Goal: Find specific page/section: Find specific page/section

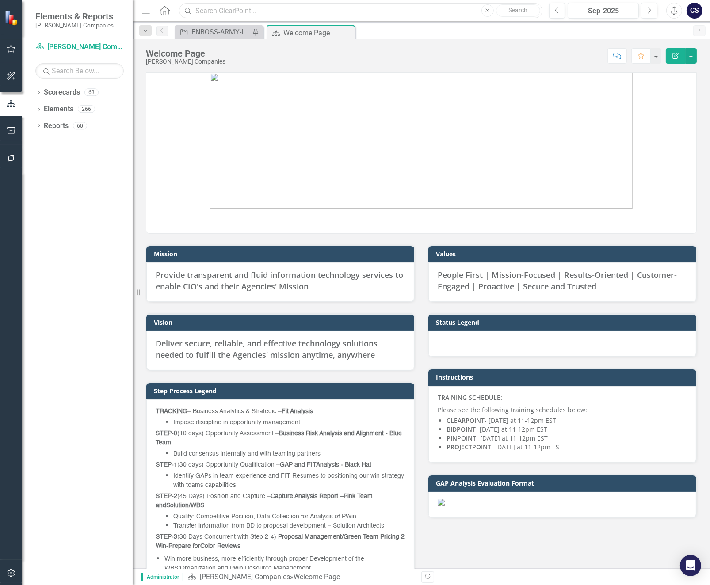
click at [197, 10] on input "text" at bounding box center [360, 10] width 363 height 15
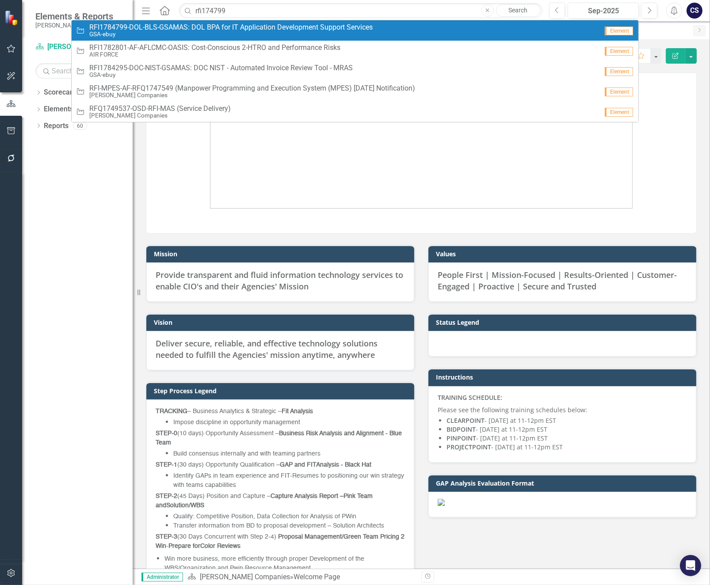
click at [211, 29] on span "RFI1784799-DOL-BLS-GSAMAS: DOL BPA for IT Application Development Support Servi…" at bounding box center [230, 27] width 283 height 8
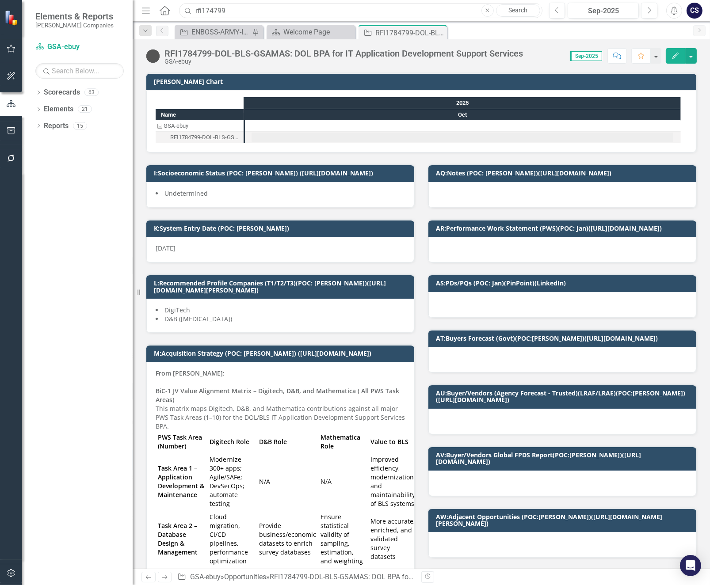
click at [230, 11] on input "rfi174799" at bounding box center [360, 10] width 363 height 15
type input "r"
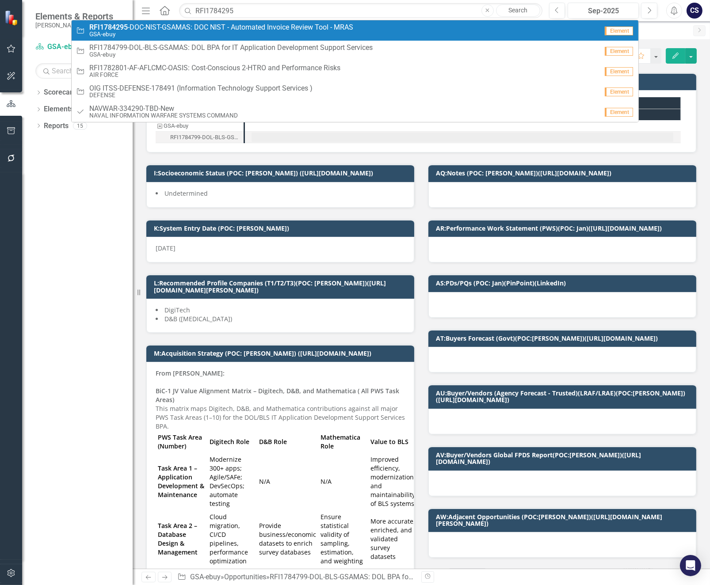
click at [230, 24] on span "RFI1784295 -DOC-NIST-GSAMAS: DOC NIST - Automated Invoice Review Tool - MRAS" at bounding box center [221, 27] width 264 height 8
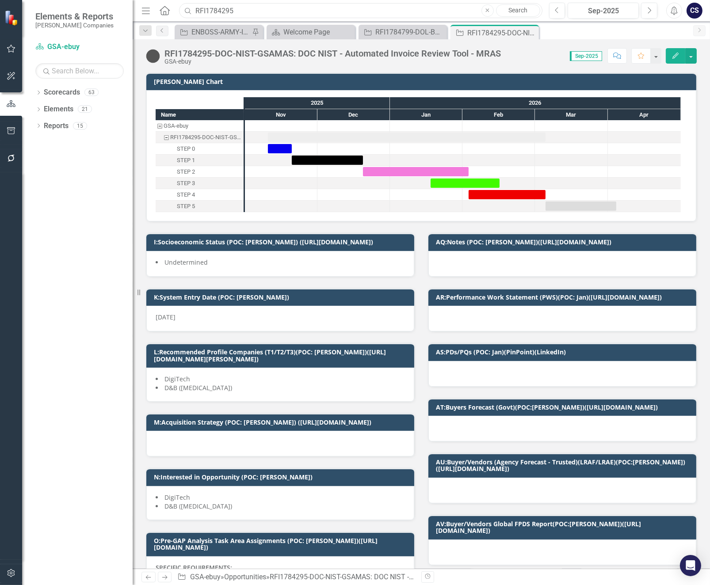
click at [248, 11] on input "RFI1784295" at bounding box center [360, 10] width 363 height 15
type input "R"
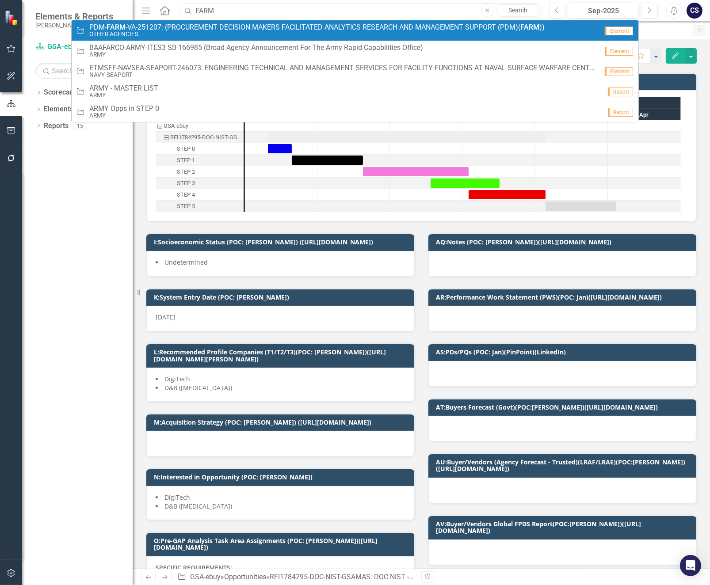
type input "FARM"
click at [233, 31] on small "OTHER AGENCIES" at bounding box center [316, 34] width 455 height 7
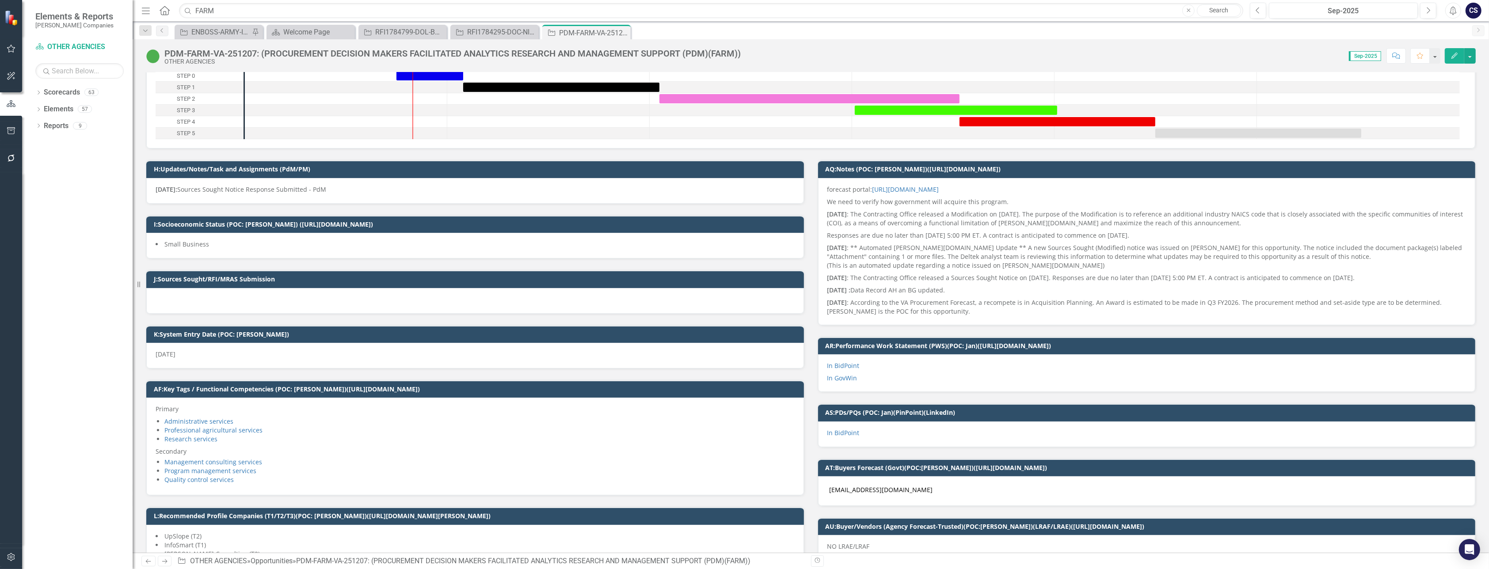
scroll to position [8, 0]
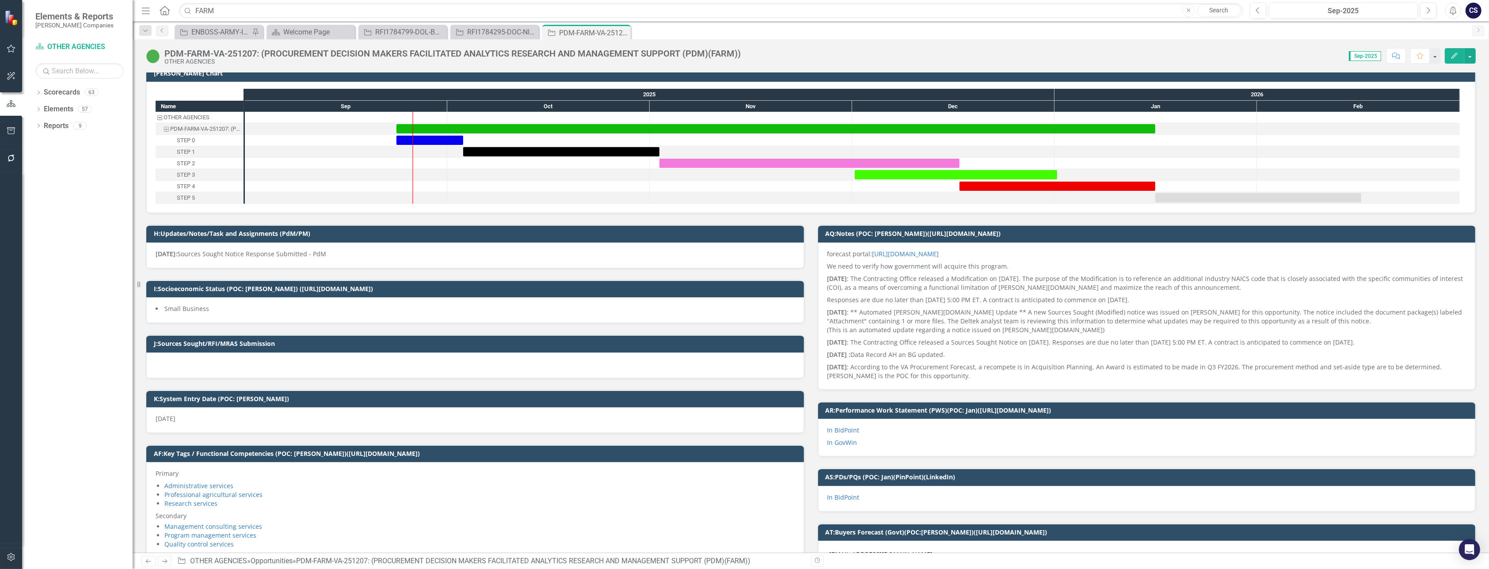
click at [709, 66] on div "PDM-FARM-VA-251207: (PROCUREMENT DECISION MAKERS FACILITATED ANALYTICS RESEARCH…" at bounding box center [811, 295] width 1356 height 513
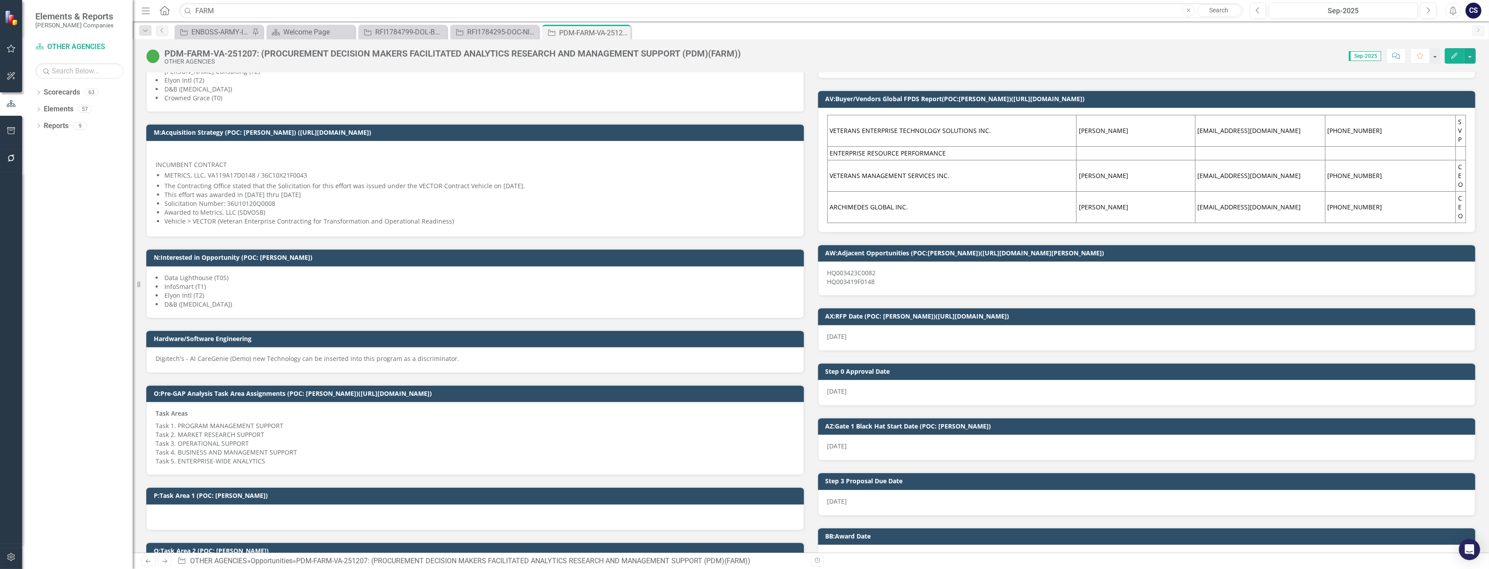
scroll to position [592, 0]
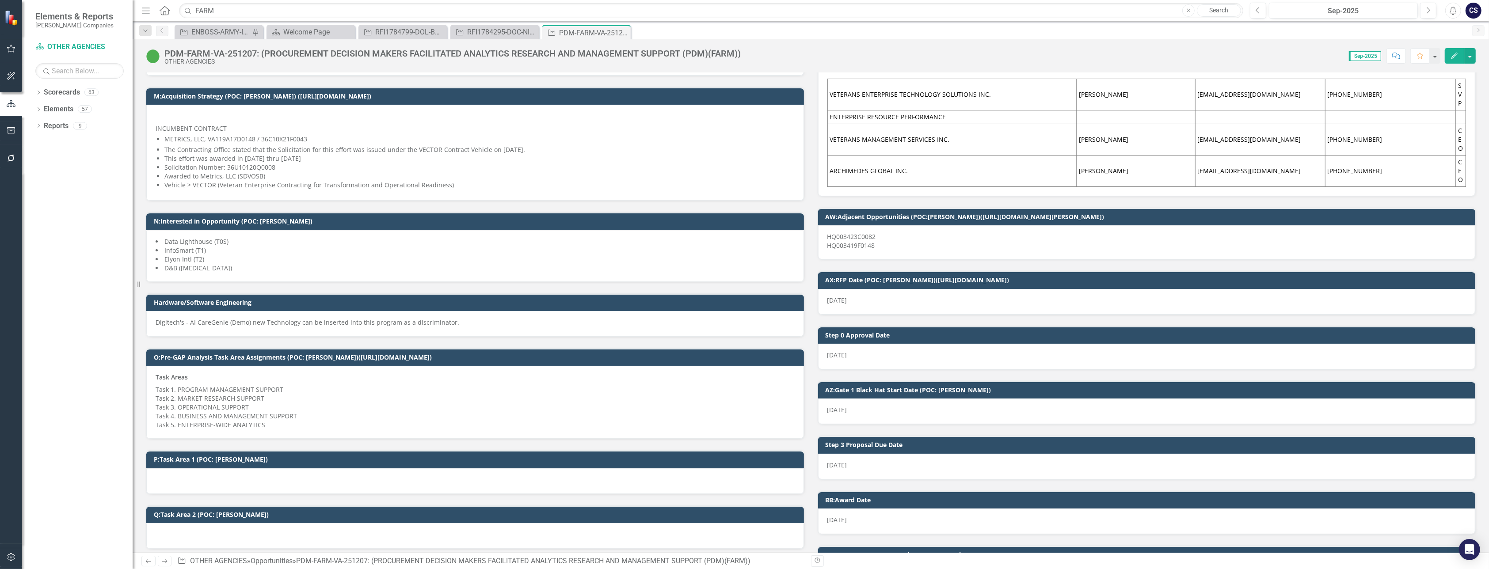
drag, startPoint x: 874, startPoint y: 233, endPoint x: 848, endPoint y: 234, distance: 25.2
click at [709, 234] on p "HQ003423C0082 HQ003419F0148" at bounding box center [1146, 241] width 639 height 18
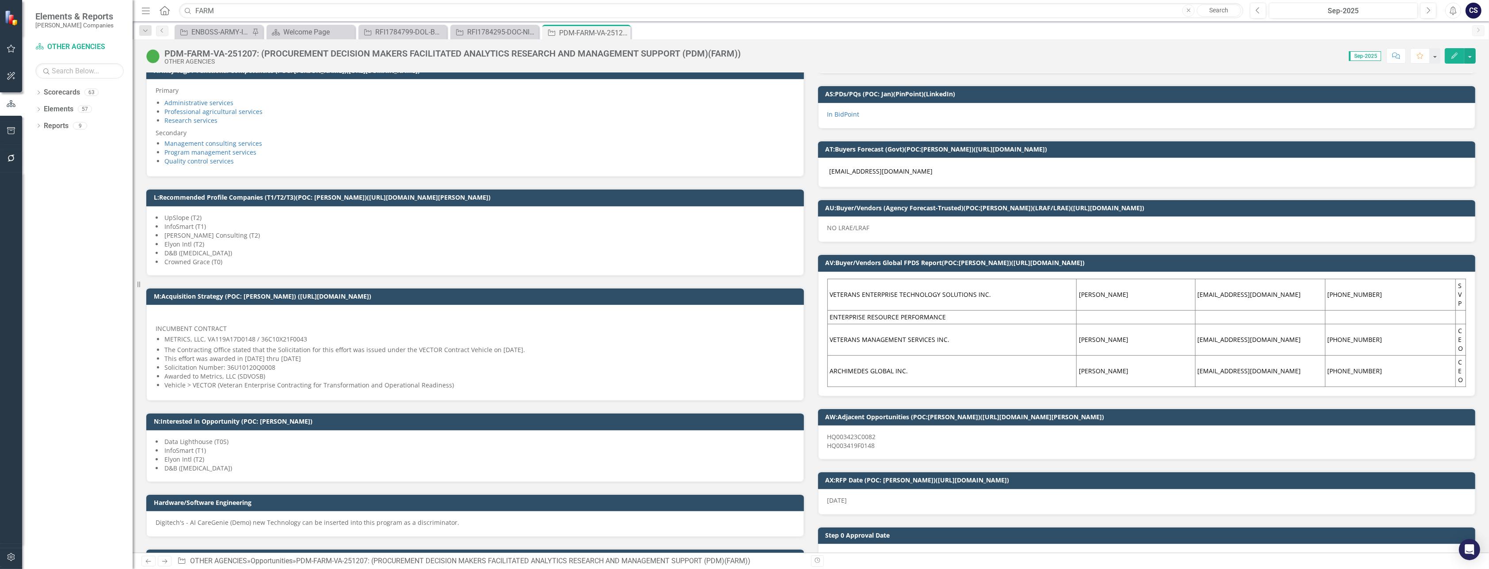
scroll to position [370, 0]
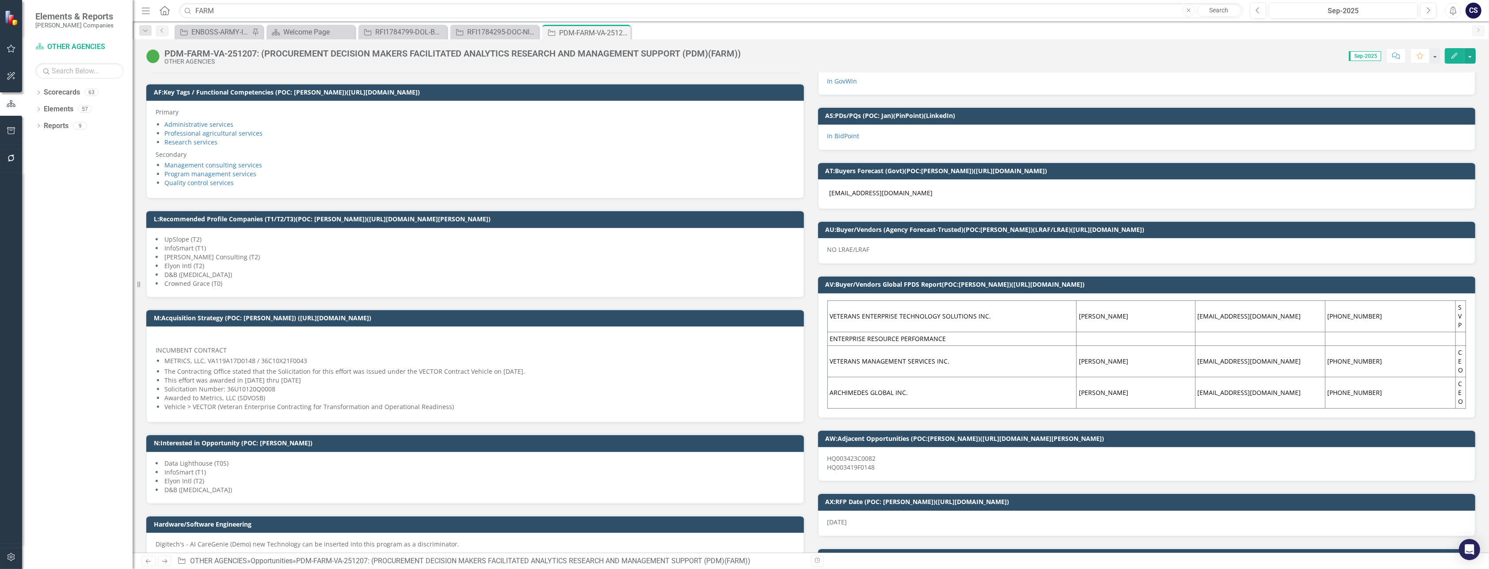
click at [221, 404] on li "Vehicle > VECTOR (Veteran Enterprise Contracting for Transformation and Operati…" at bounding box center [479, 407] width 630 height 9
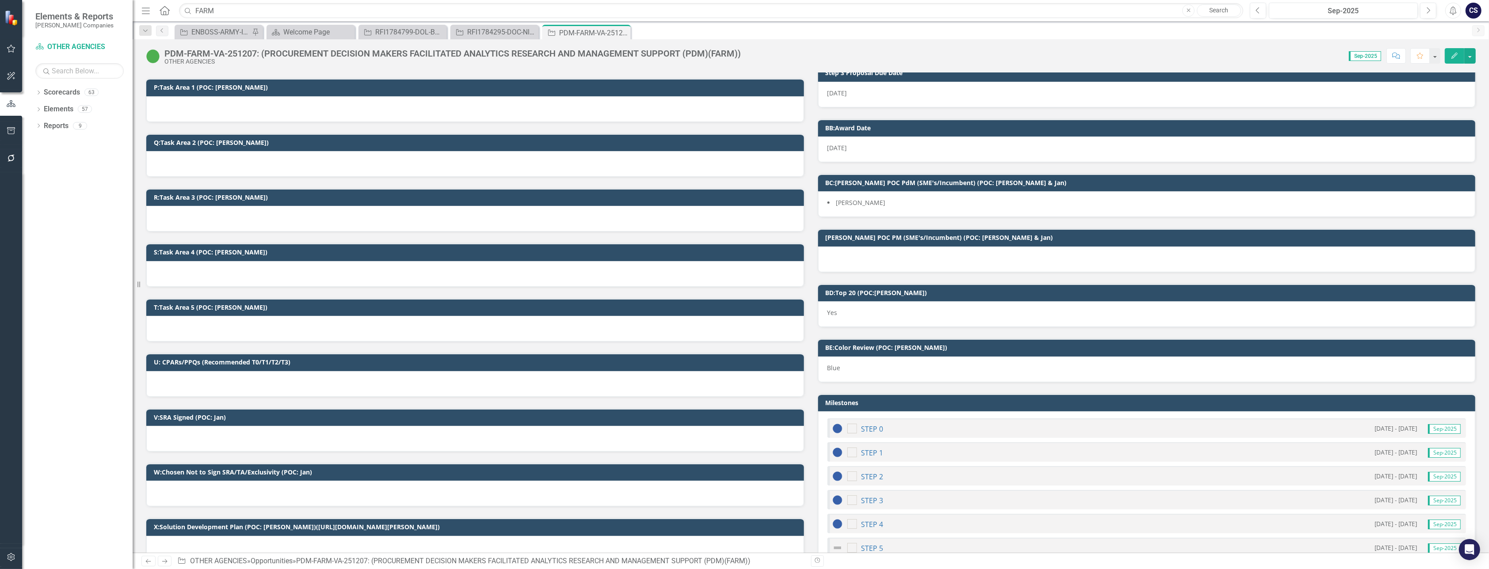
scroll to position [985, 0]
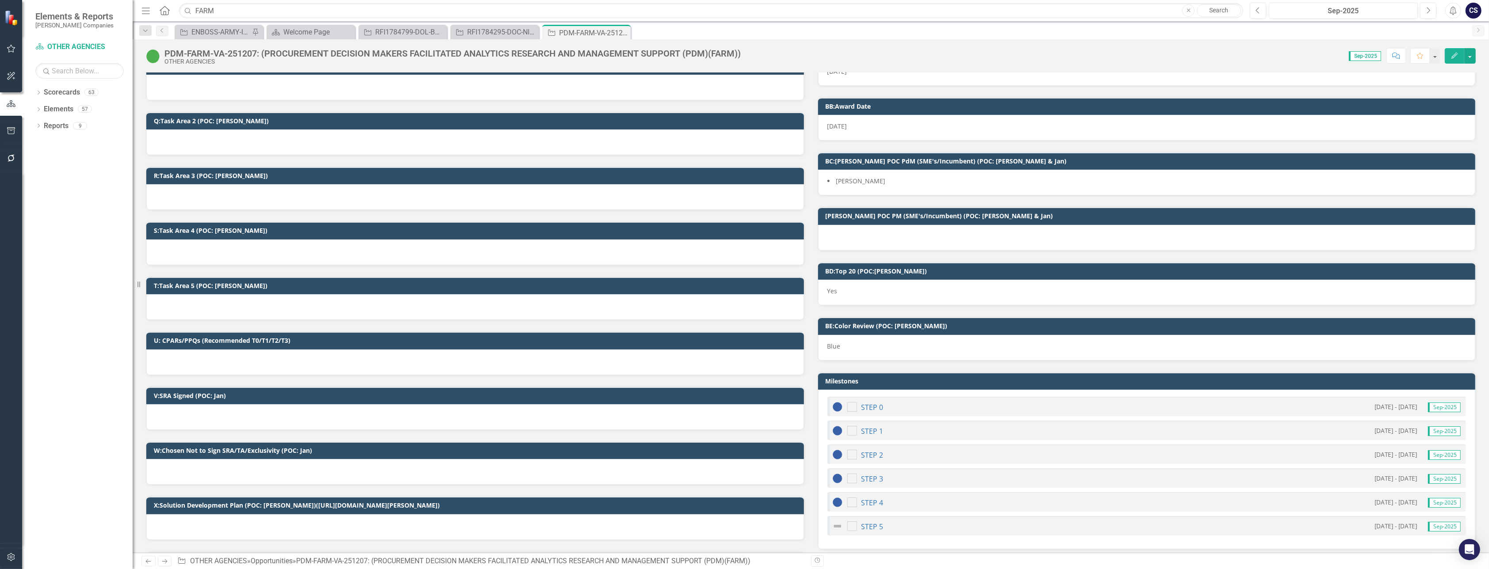
click at [338, 337] on h3 "U: CPARs/PPQs (Recommended T0/T1/T2/T3)" at bounding box center [477, 340] width 646 height 7
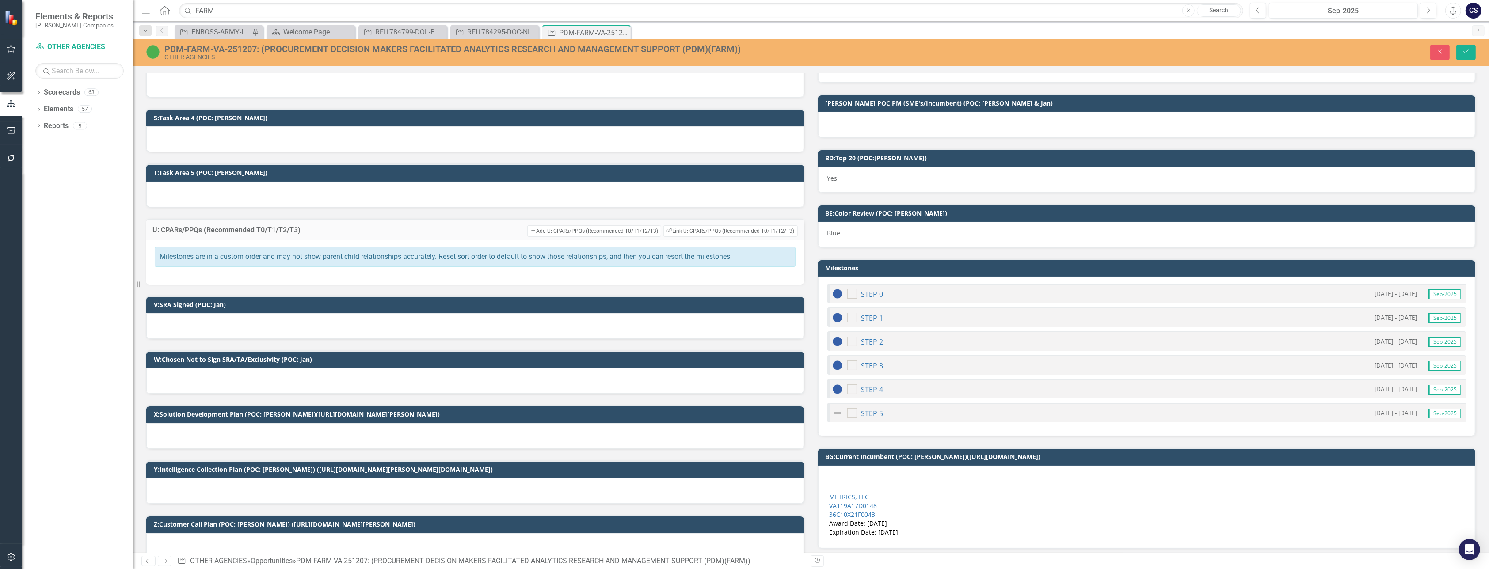
scroll to position [1097, 0]
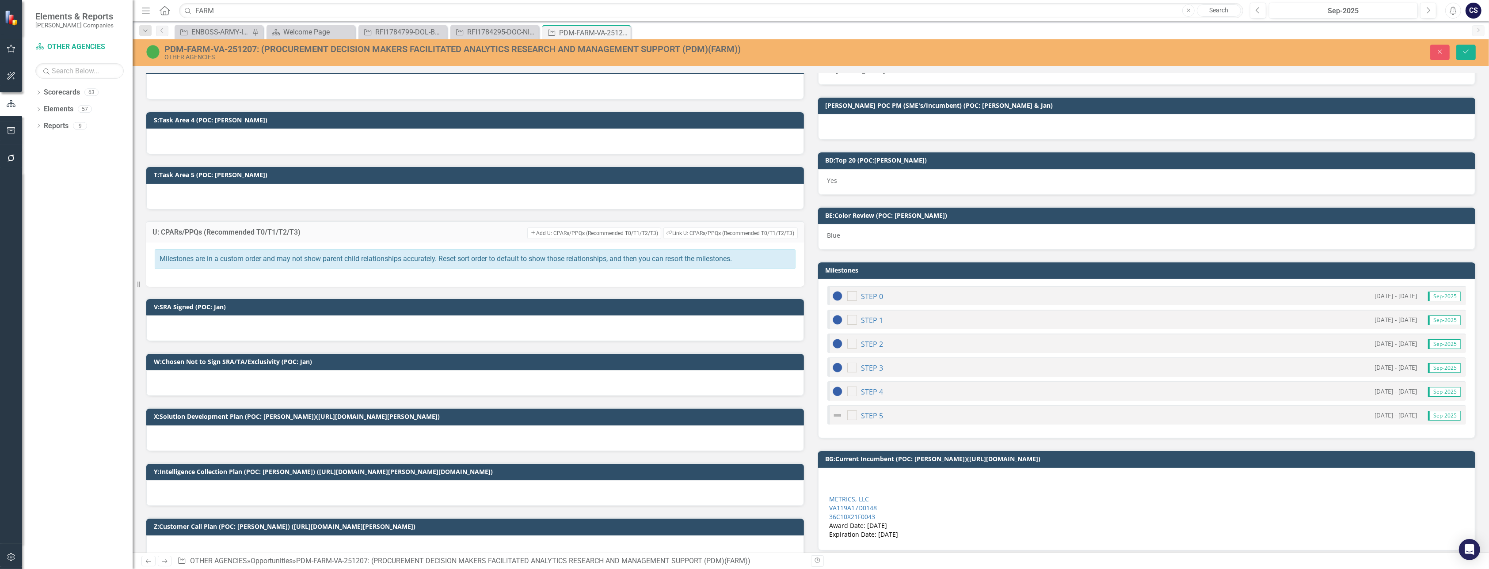
click at [535, 273] on div "Milestones are in a custom order and may not show parent child relationships ac…" at bounding box center [475, 265] width 658 height 44
click at [694, 228] on button "Link Tag Link U: CPARs/PPQs (Recommended T0/T1/T2/T3)" at bounding box center [730, 233] width 134 height 11
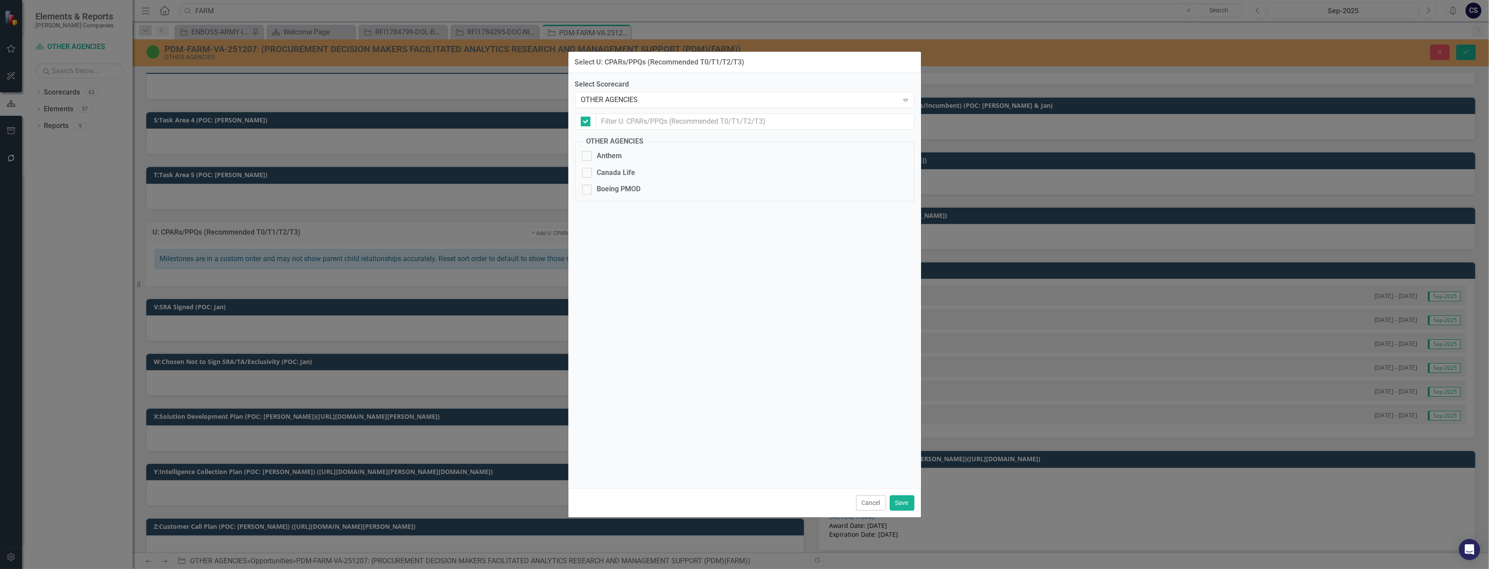
checkbox input "false"
click at [709, 99] on icon "Expand" at bounding box center [905, 99] width 9 height 7
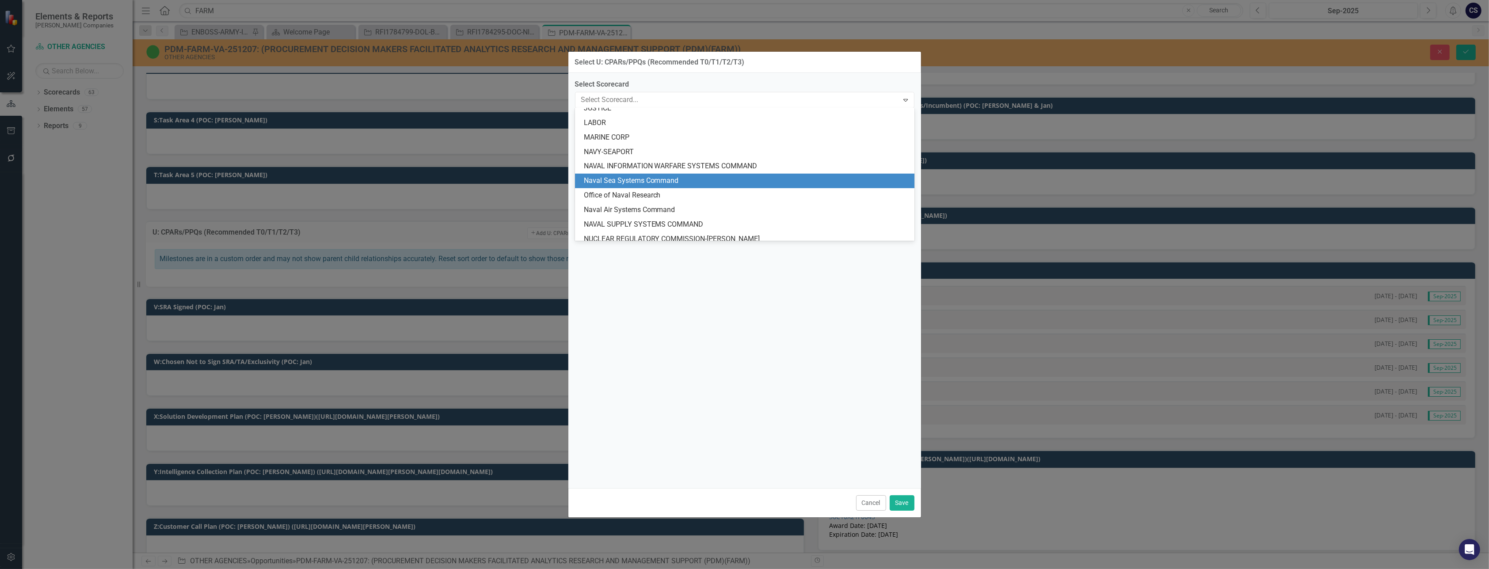
click at [647, 181] on div "Naval Sea Systems Command" at bounding box center [746, 181] width 325 height 10
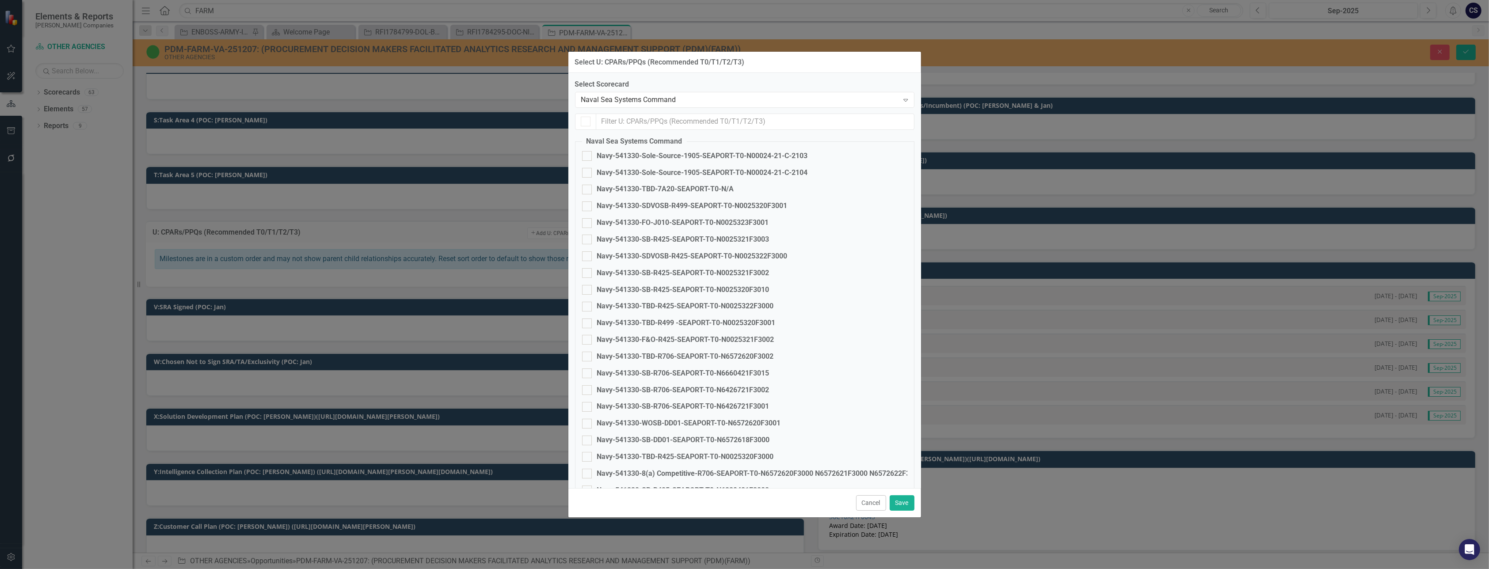
checkbox input "false"
click at [623, 122] on input "text" at bounding box center [755, 122] width 318 height 16
type input "r425"
click at [587, 156] on div at bounding box center [587, 156] width 10 height 10
click at [587, 156] on input "Navy-541330-SB-R425-SEAPORT-T0-N0025321F3003" at bounding box center [585, 154] width 6 height 6
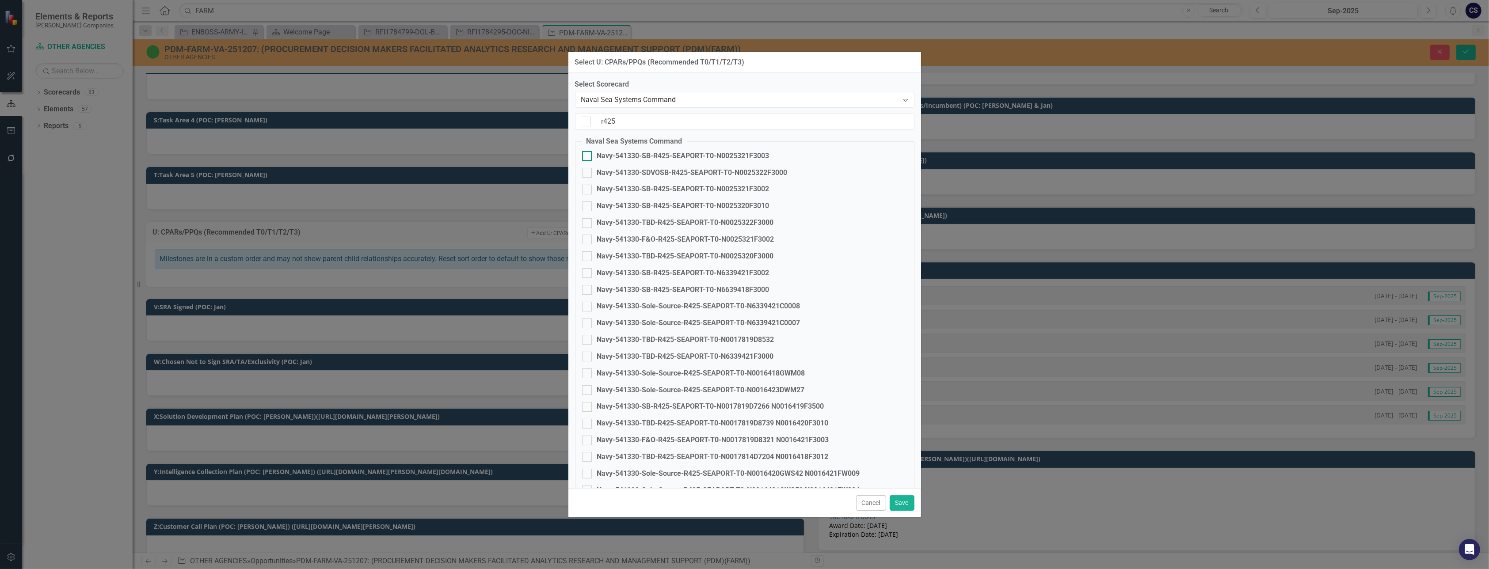
checkbox input "true"
click at [587, 169] on div at bounding box center [587, 173] width 10 height 10
click at [587, 169] on input "Navy-541330-SDVOSB-R425-SEAPORT-T0-N0025322F3000" at bounding box center [585, 171] width 6 height 6
checkbox input "true"
click at [587, 185] on input "Navy-541330-SB-R425-SEAPORT-T0-N0025321F3002" at bounding box center [585, 188] width 6 height 6
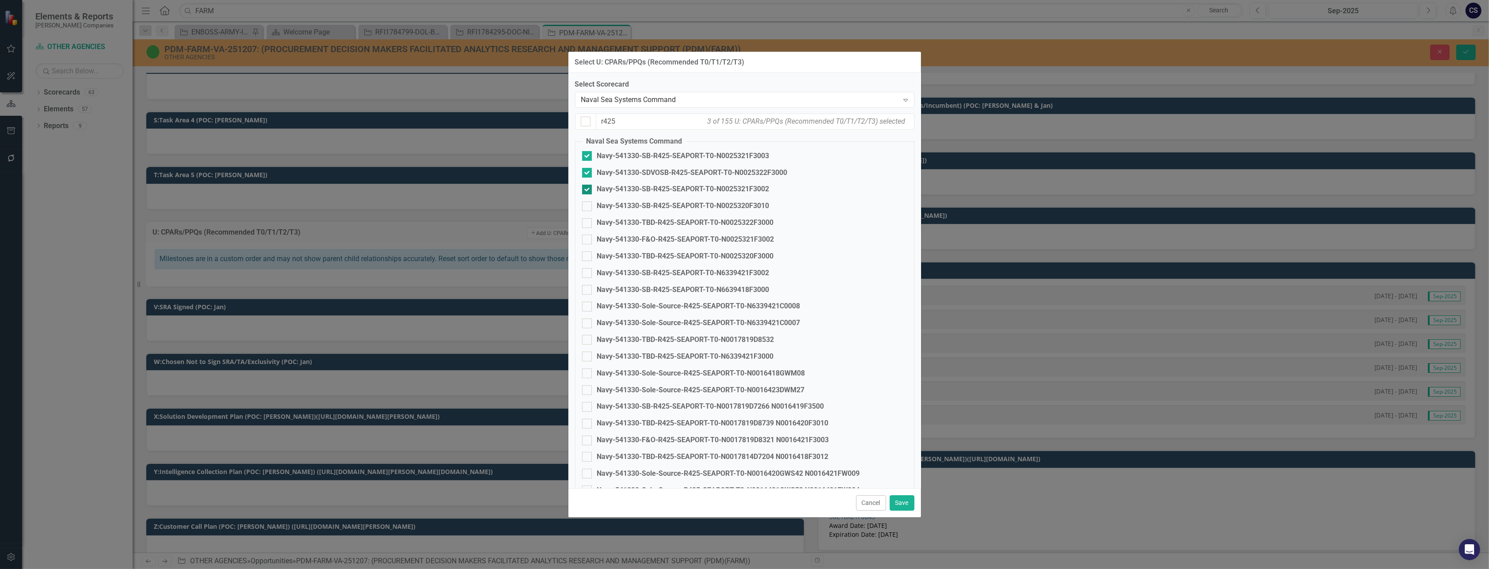
click at [587, 188] on div at bounding box center [587, 190] width 10 height 10
click at [587, 188] on input "Navy-541330-SB-R425-SEAPORT-T0-N0025321F3002" at bounding box center [585, 188] width 6 height 6
checkbox input "false"
click at [586, 173] on input "Navy-541330-SDVOSB-R425-SEAPORT-T0-N0025322F3000" at bounding box center [585, 171] width 6 height 6
checkbox input "false"
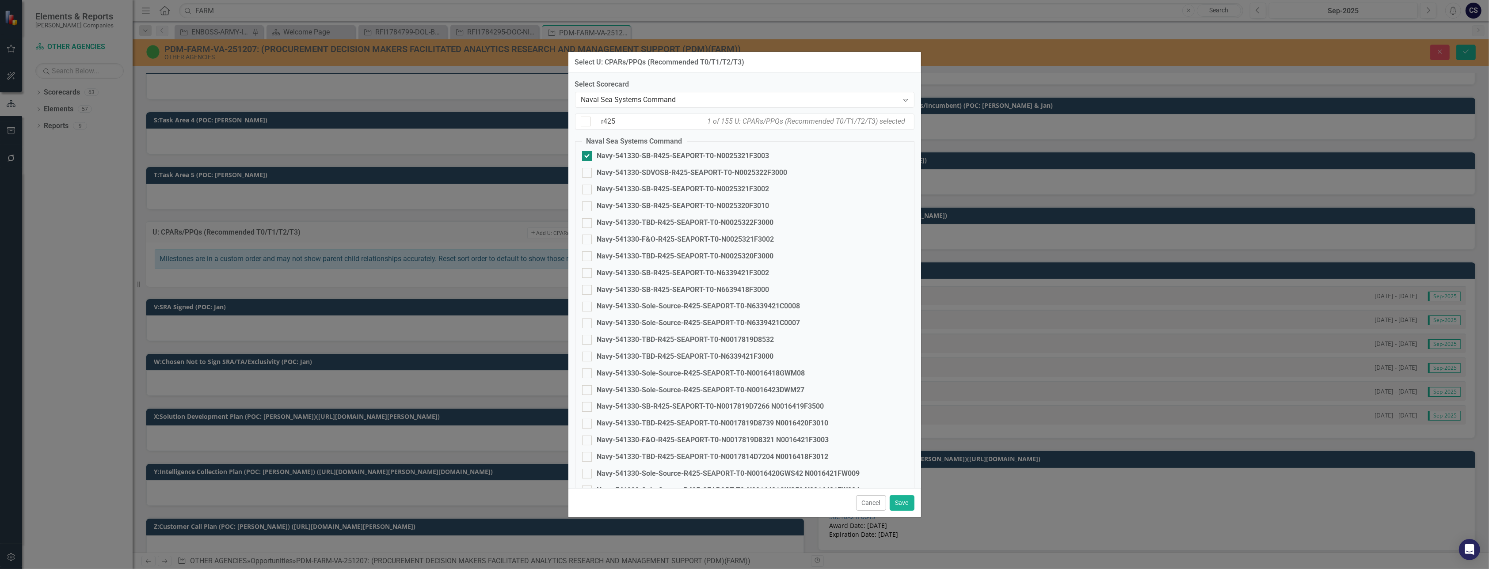
click at [584, 153] on input "Navy-541330-SB-R425-SEAPORT-T0-N0025321F3003" at bounding box center [585, 154] width 6 height 6
checkbox input "false"
click at [709, 502] on button "Cancel" at bounding box center [871, 502] width 30 height 15
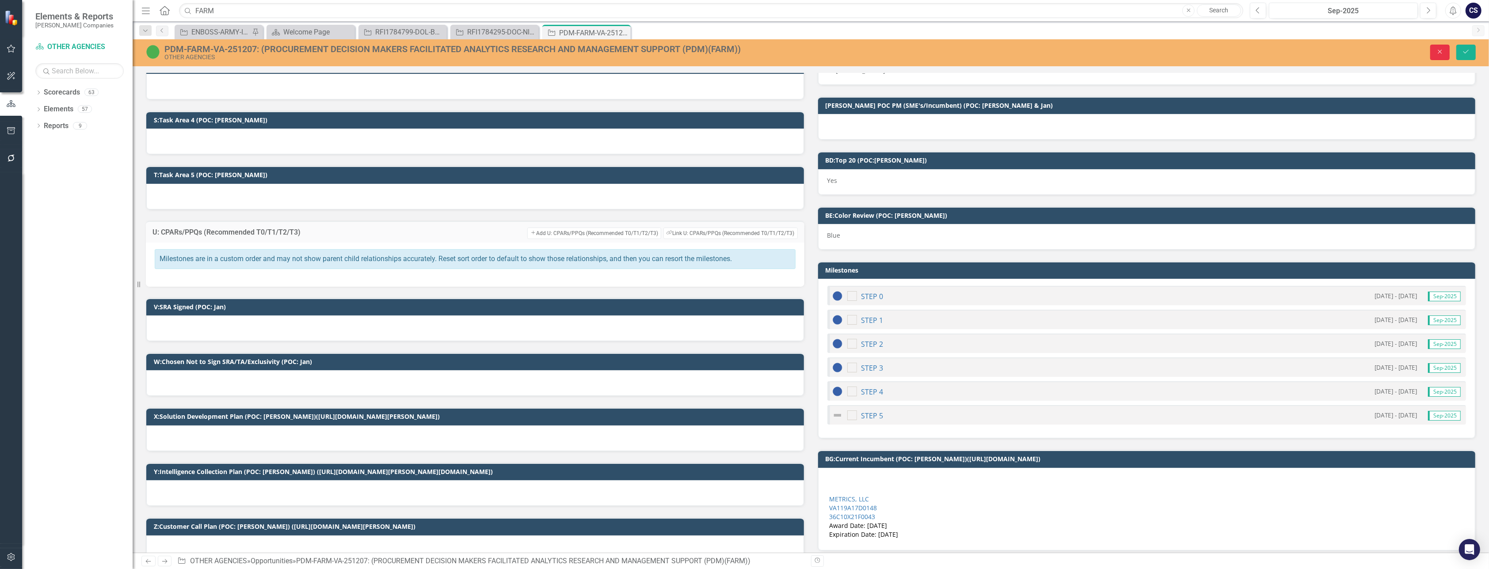
click at [709, 49] on icon "Close" at bounding box center [1440, 52] width 8 height 6
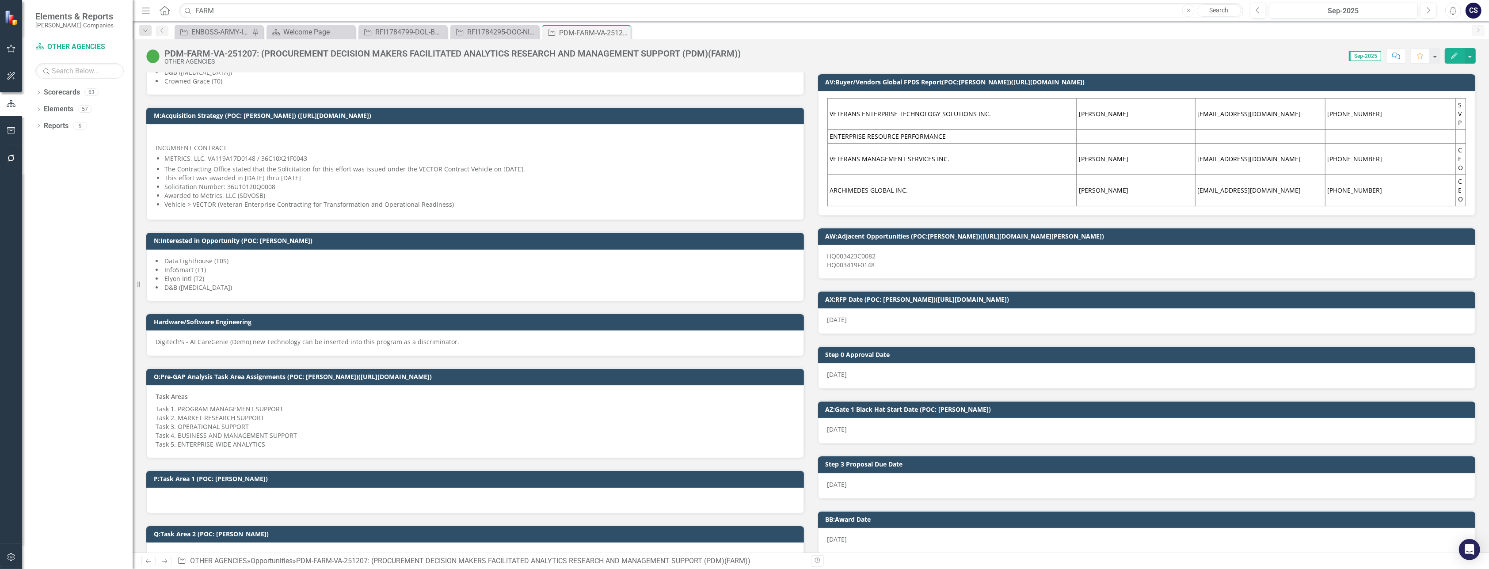
scroll to position [555, 0]
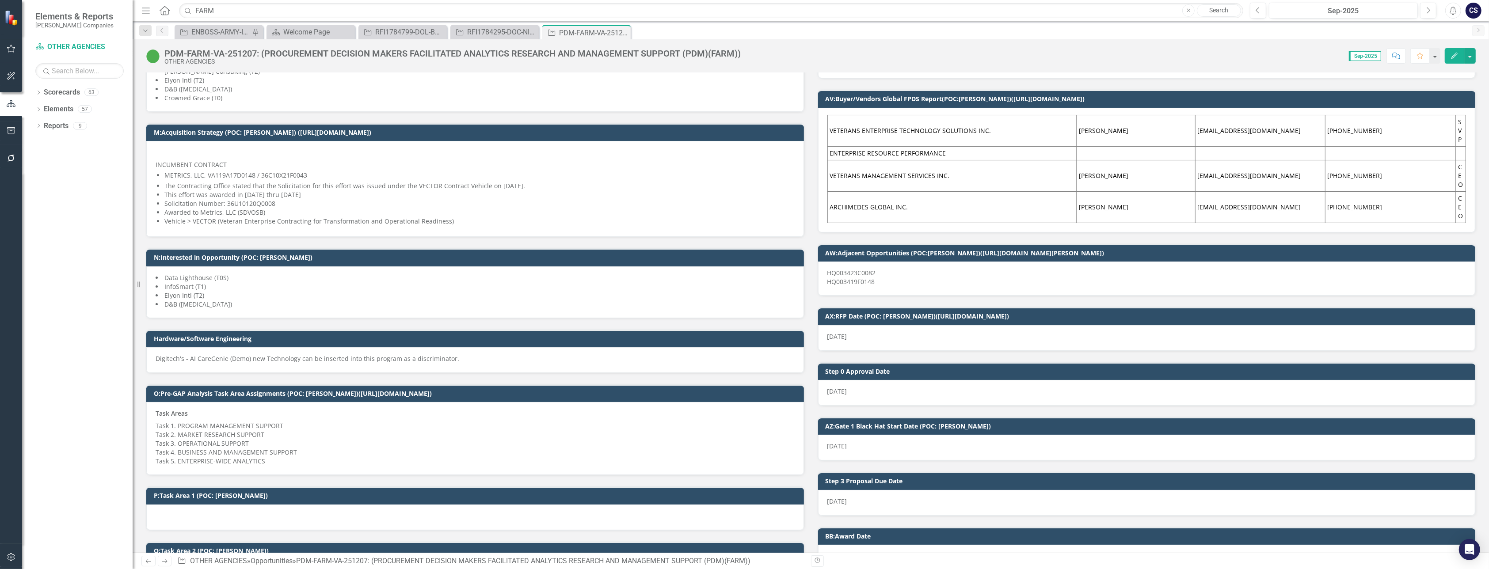
click at [709, 284] on li "InfoSmart (T1)" at bounding box center [475, 286] width 639 height 9
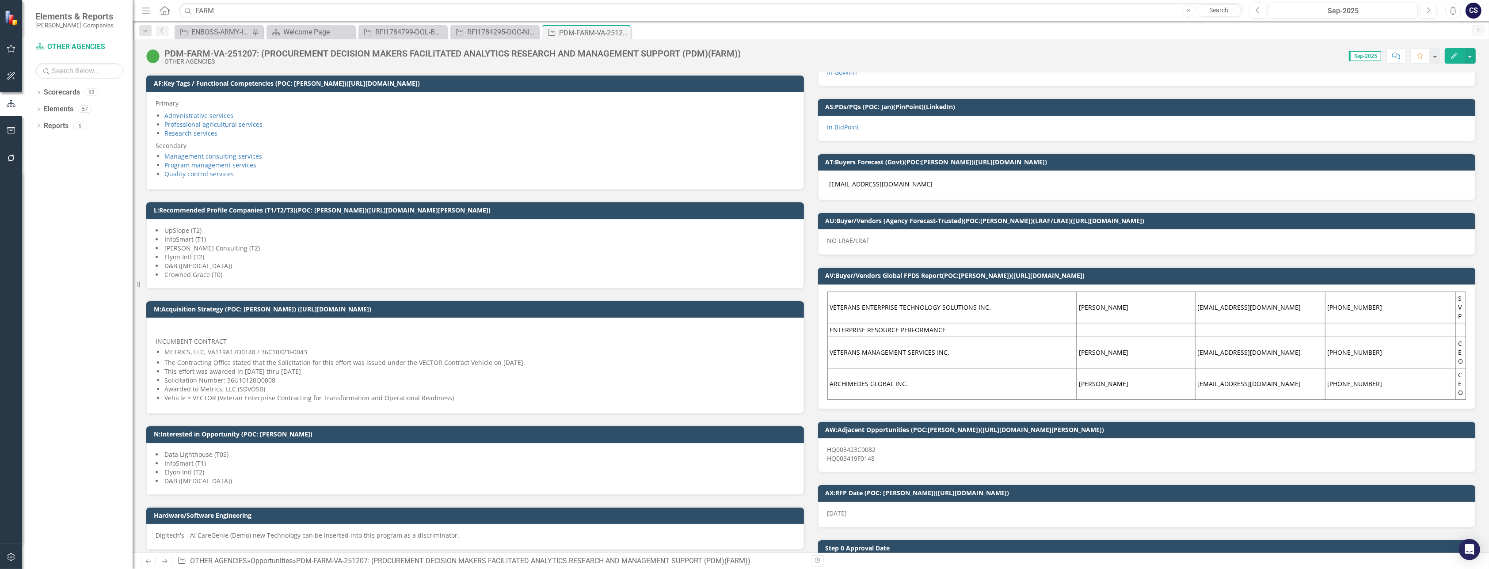
scroll to position [385, 0]
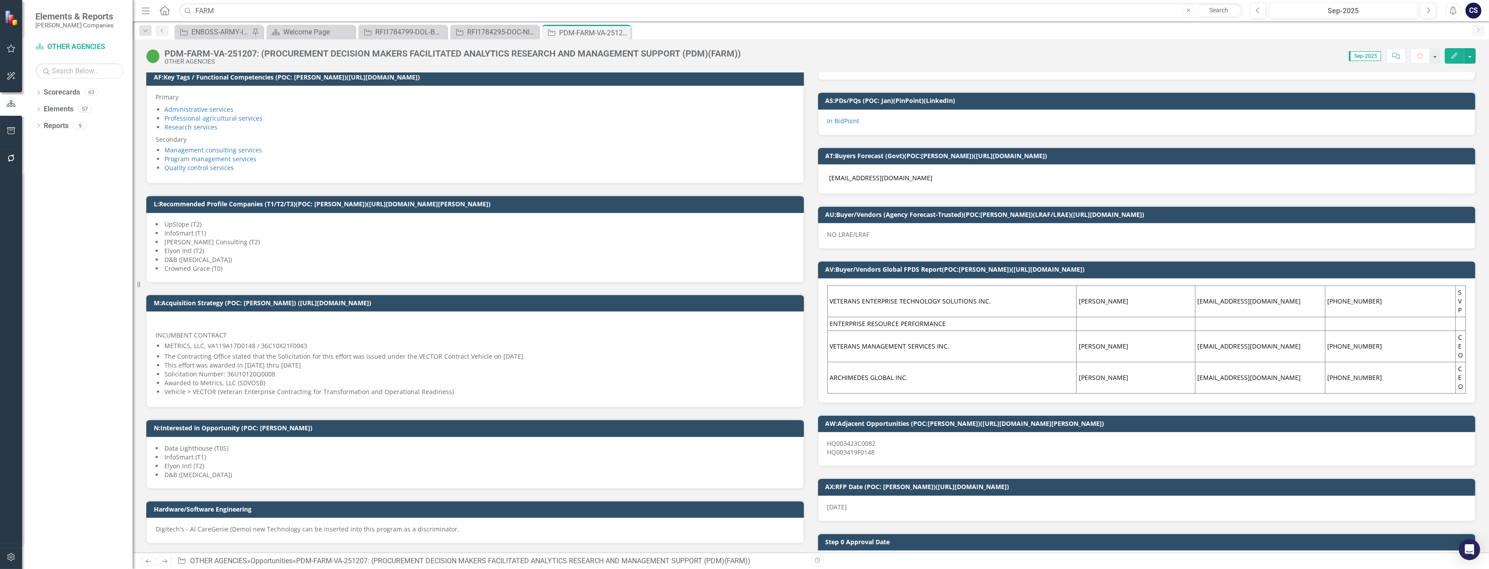
click at [315, 247] on li "Elyon Intl (T2)" at bounding box center [475, 251] width 639 height 9
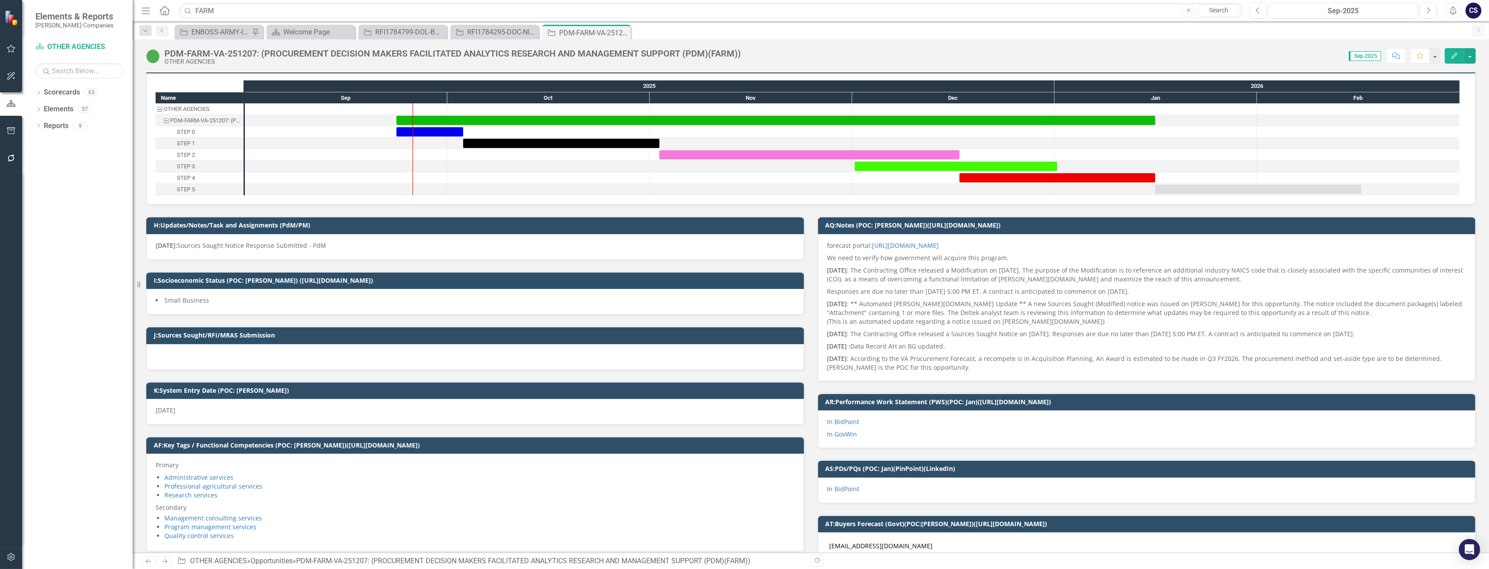
scroll to position [0, 0]
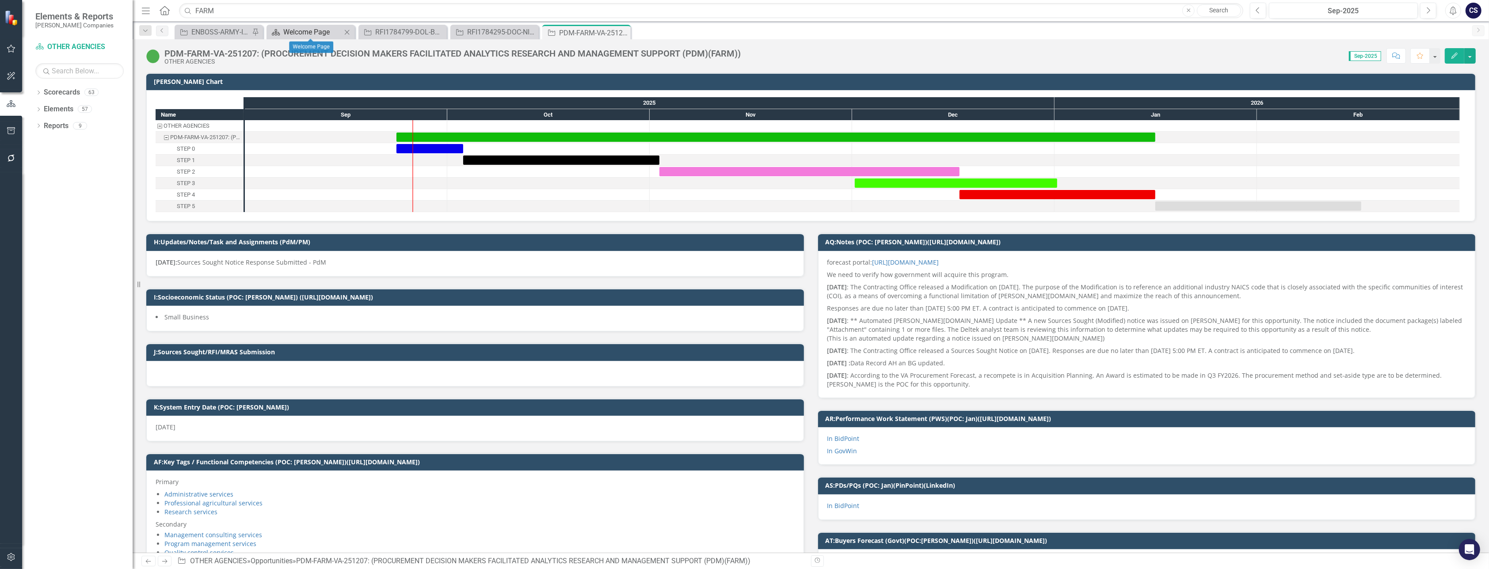
click at [293, 30] on div "Welcome Page" at bounding box center [312, 32] width 58 height 11
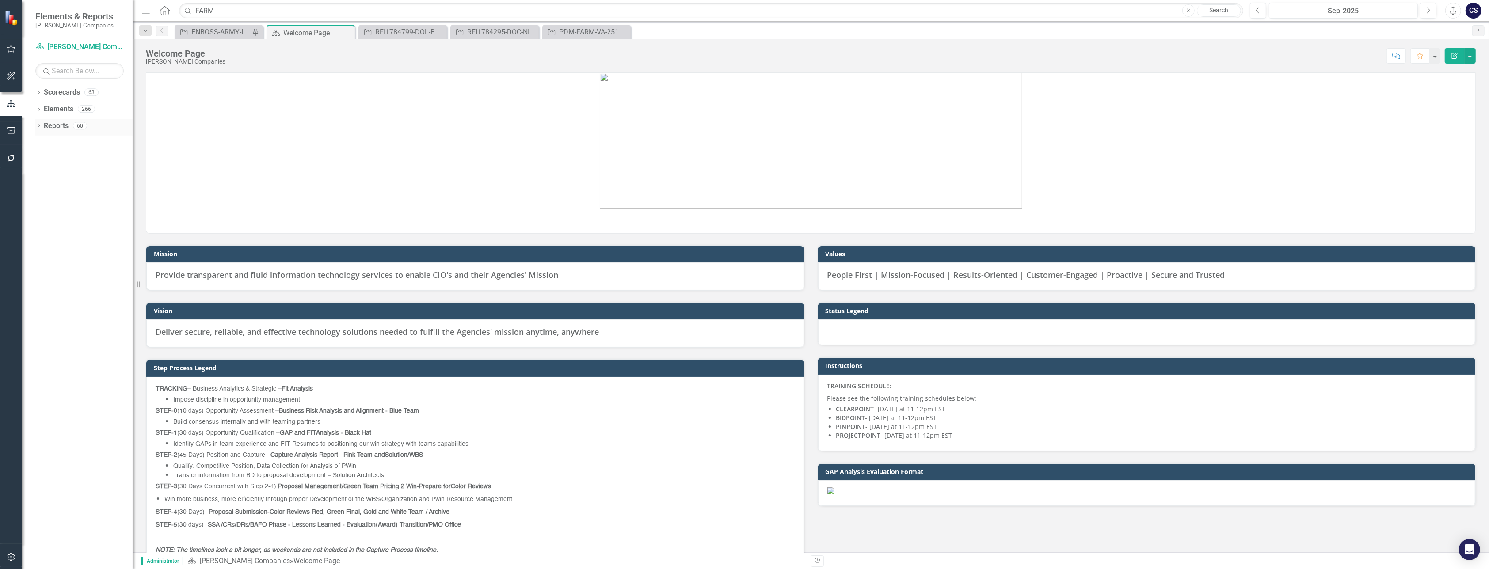
click at [62, 126] on link "Reports" at bounding box center [56, 126] width 25 height 10
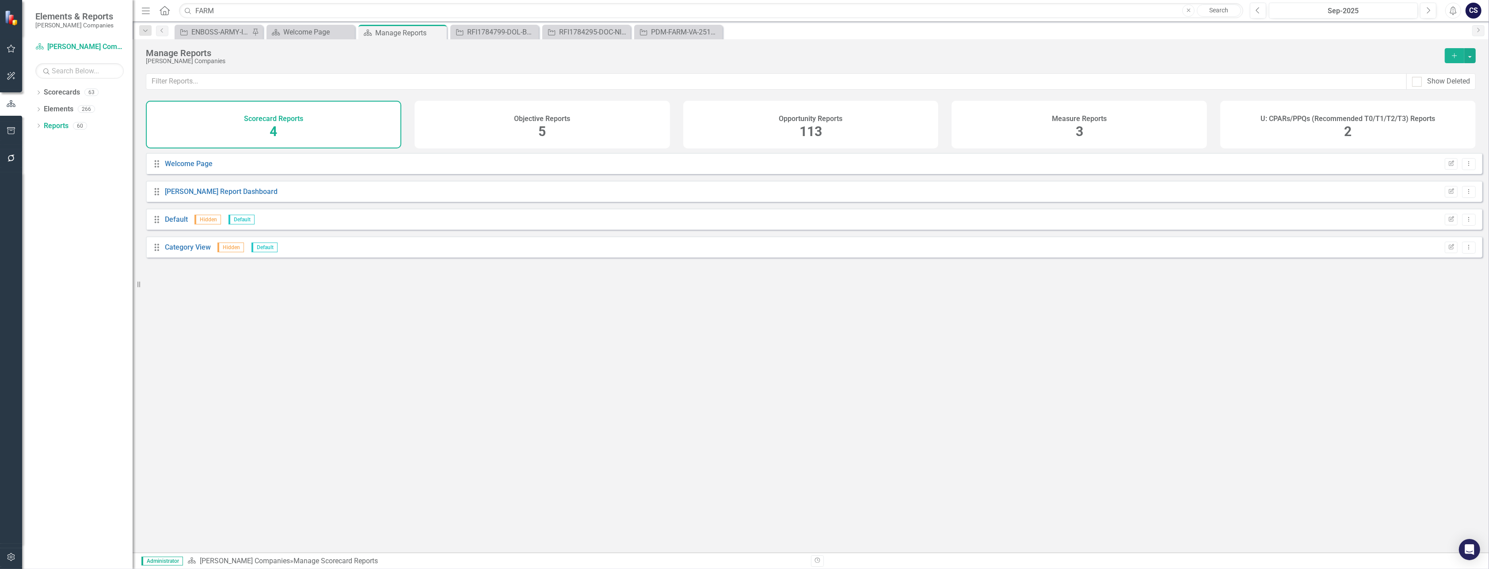
click at [709, 130] on span "113" at bounding box center [810, 131] width 23 height 15
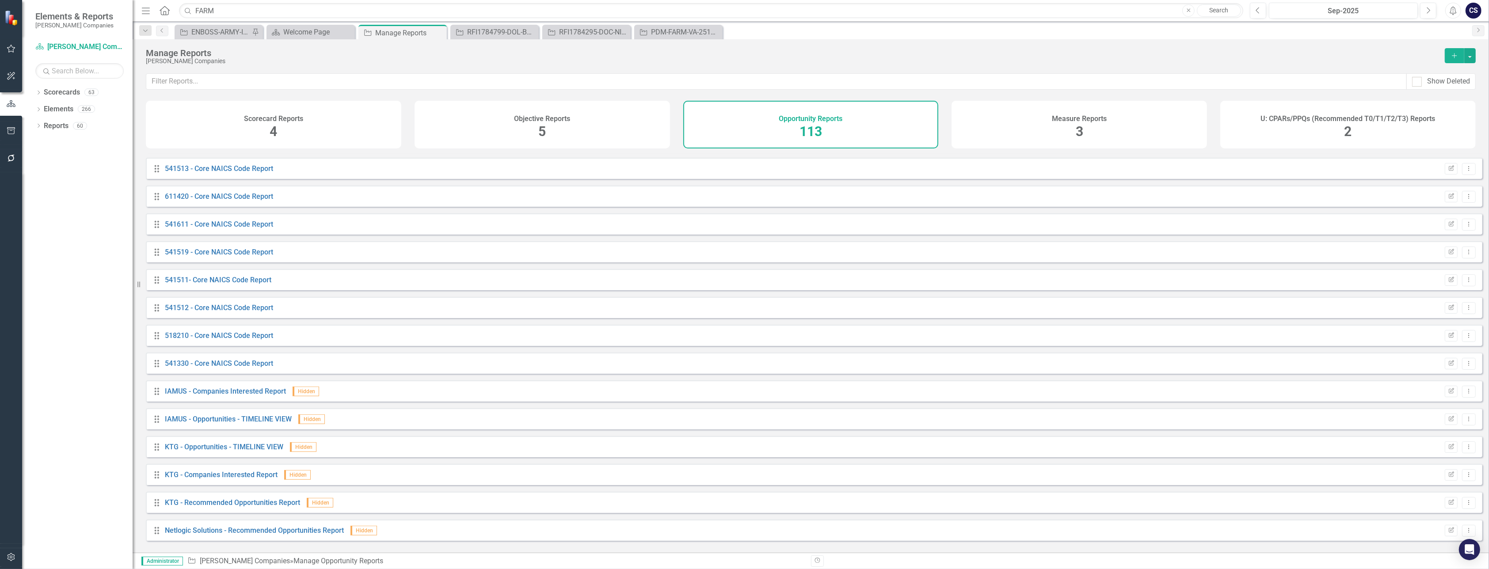
scroll to position [750, 0]
click at [58, 93] on link "Scorecards" at bounding box center [62, 92] width 36 height 10
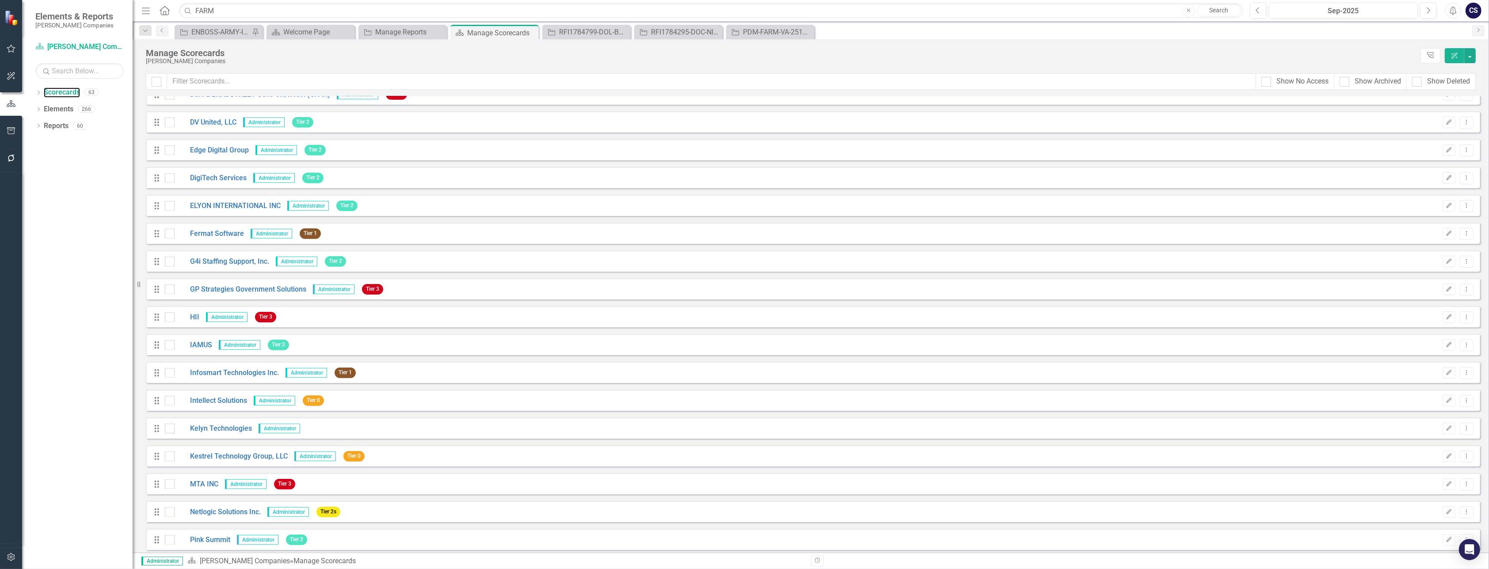
scroll to position [900, 0]
click at [221, 181] on link "DigiTech Services" at bounding box center [211, 181] width 72 height 10
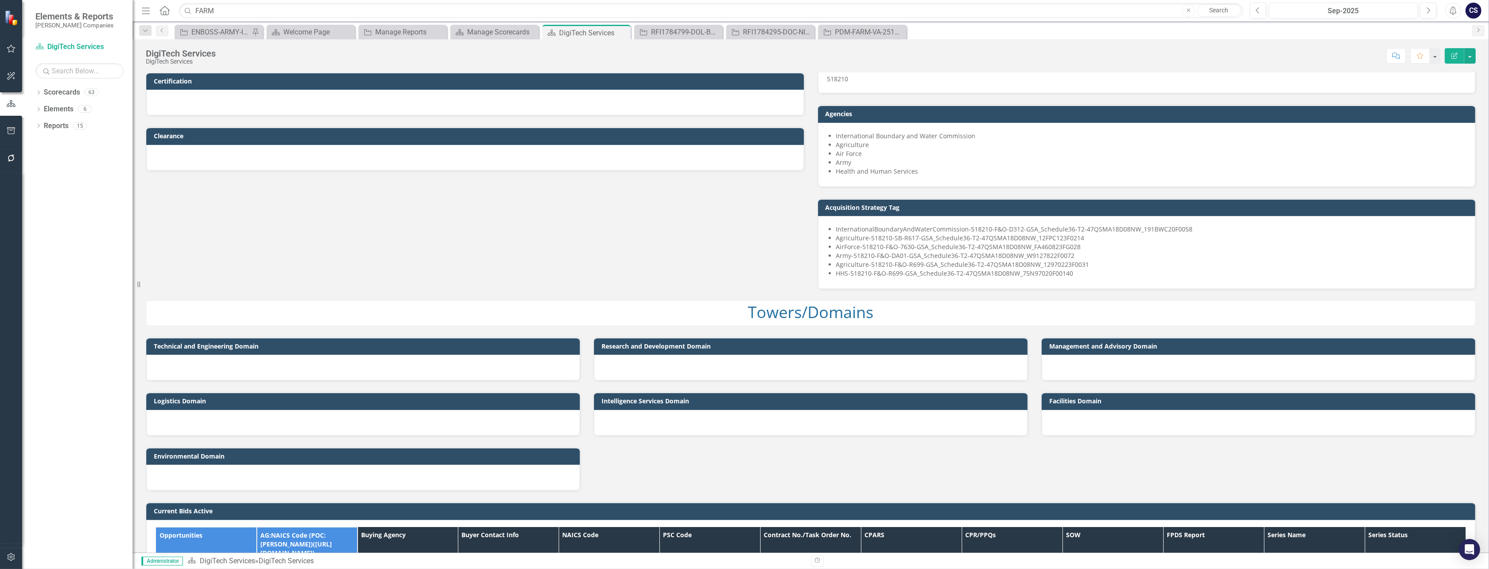
scroll to position [296, 0]
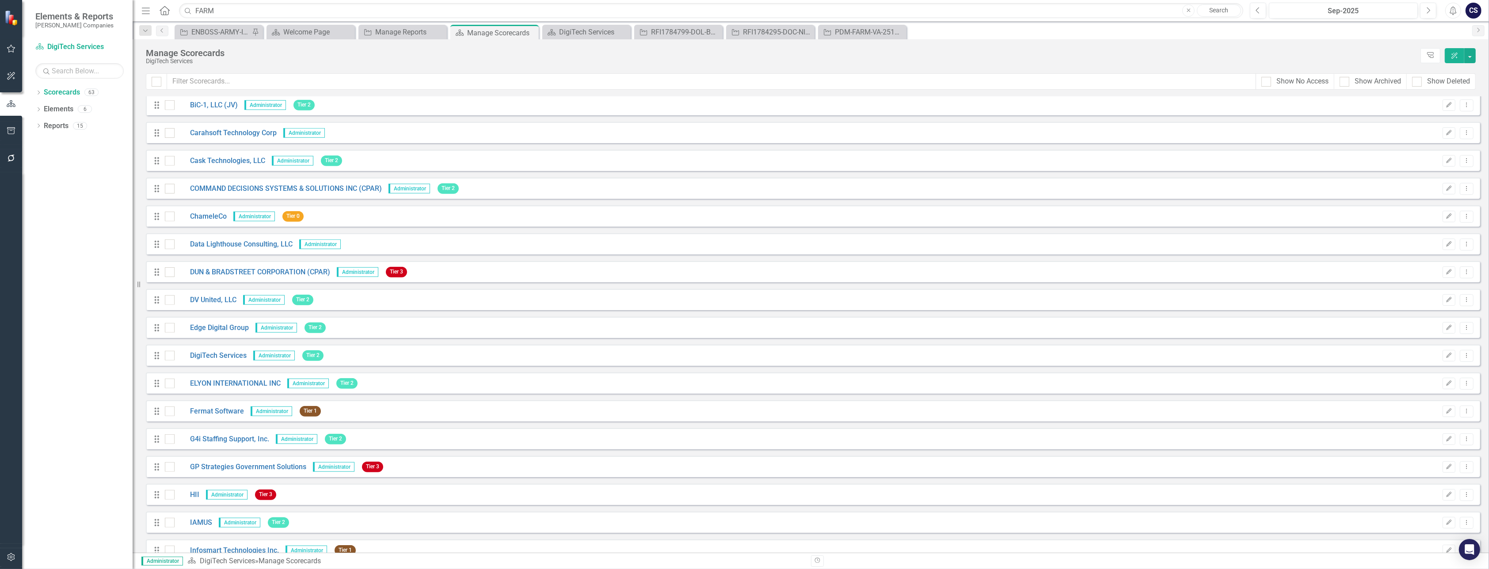
scroll to position [733, 0]
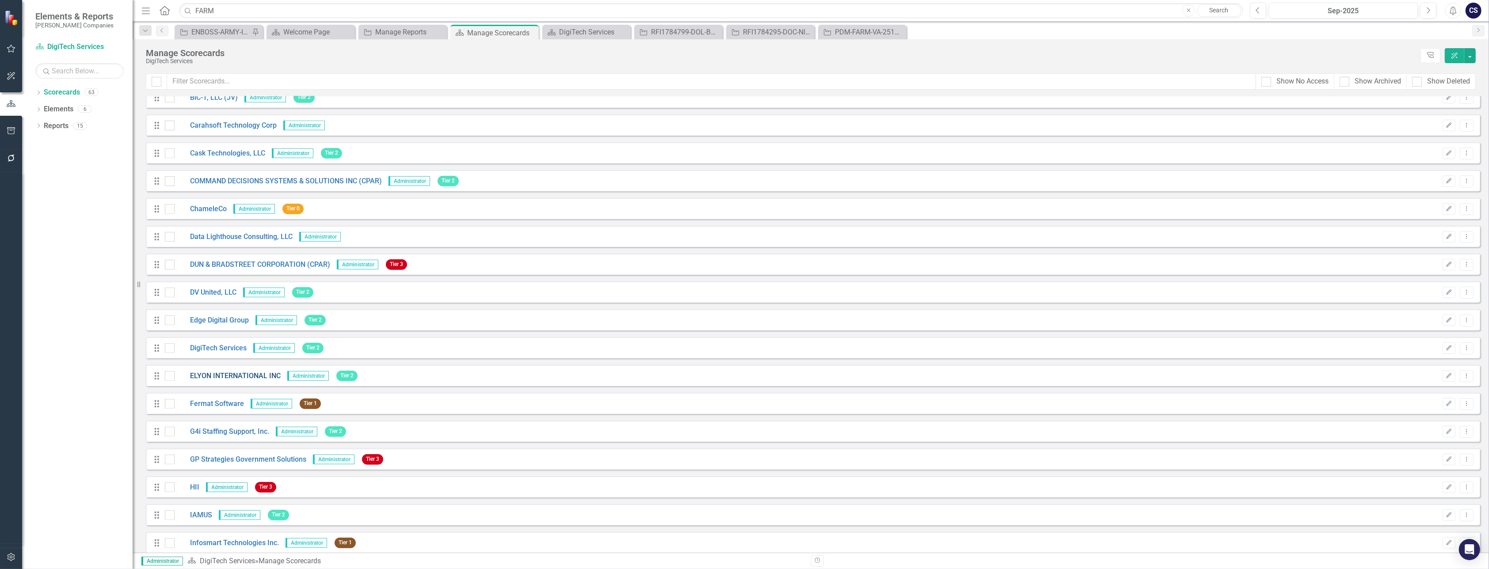
click at [235, 374] on link "ELYON INTERNATIONAL INC" at bounding box center [228, 376] width 106 height 10
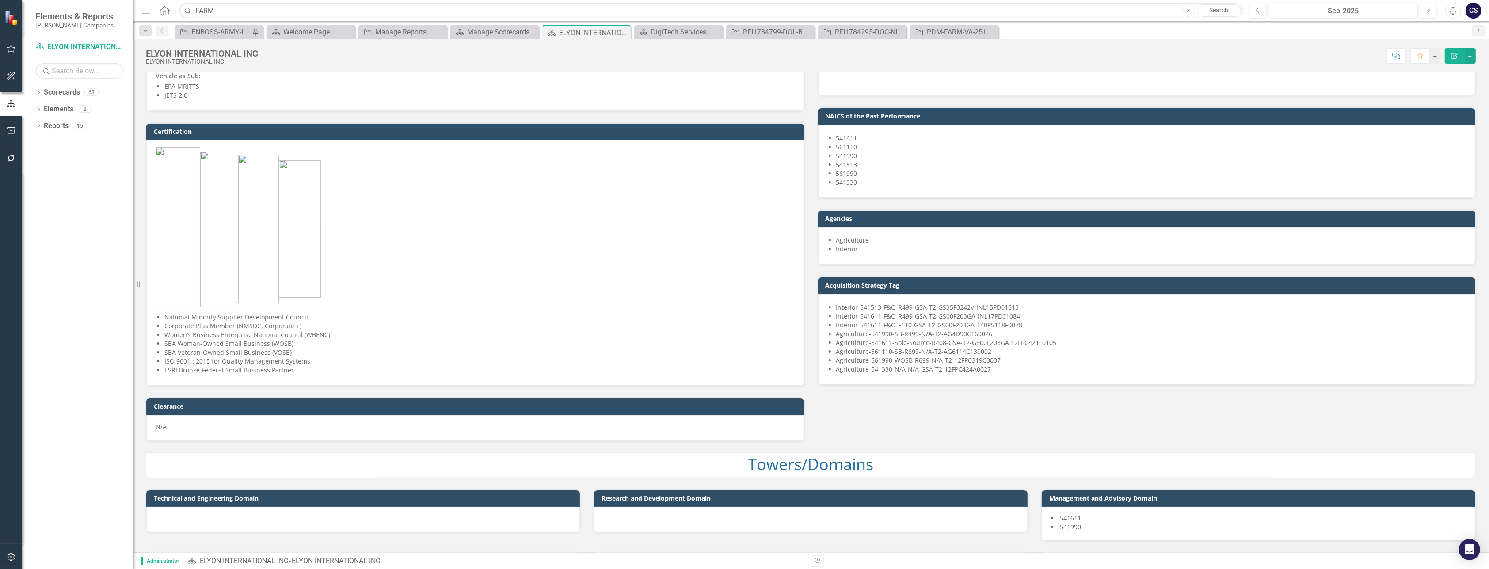
scroll to position [440, 0]
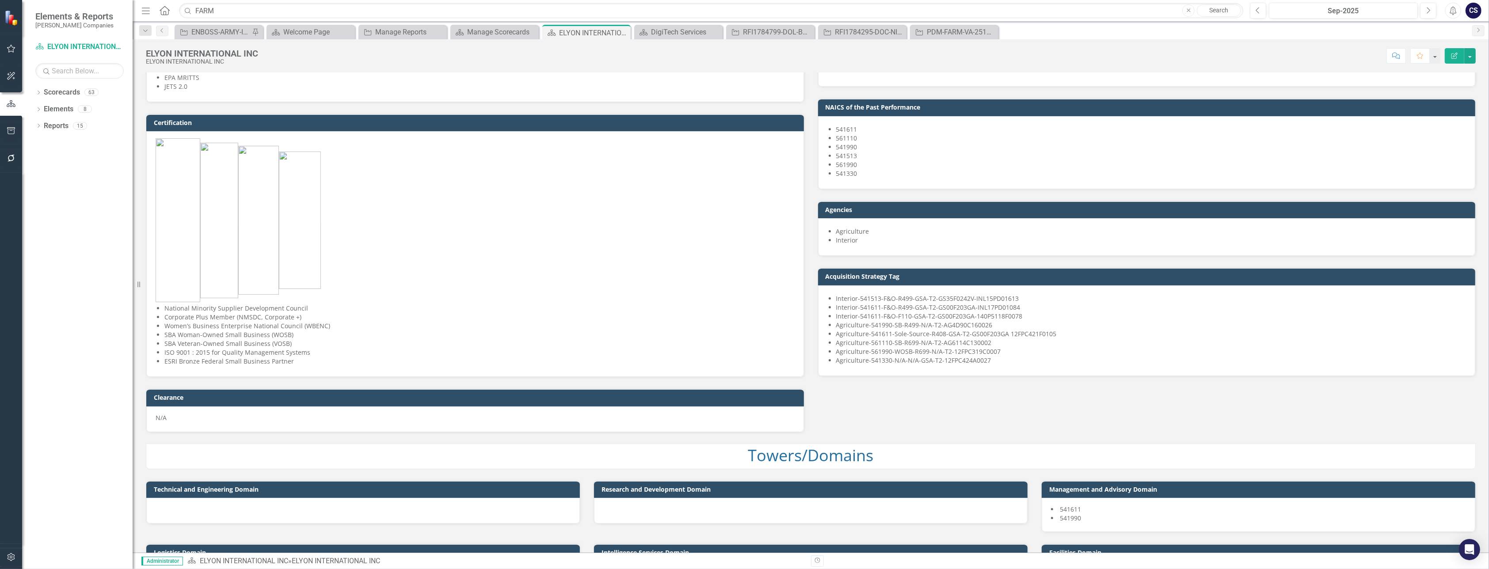
click at [709, 364] on div "Interior-541513-F&O-R499-GSA-T2-GS35F0242V-INL15PD01613 Interior-541611-F&O-R49…" at bounding box center [1146, 330] width 639 height 72
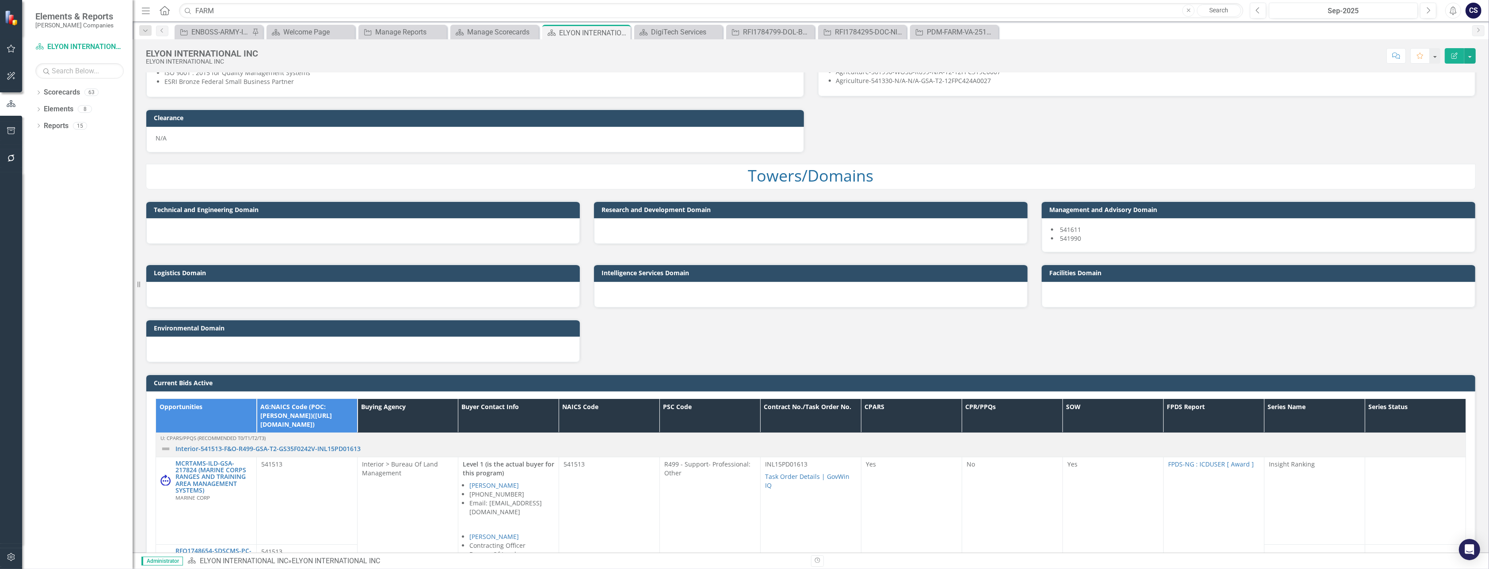
scroll to position [721, 0]
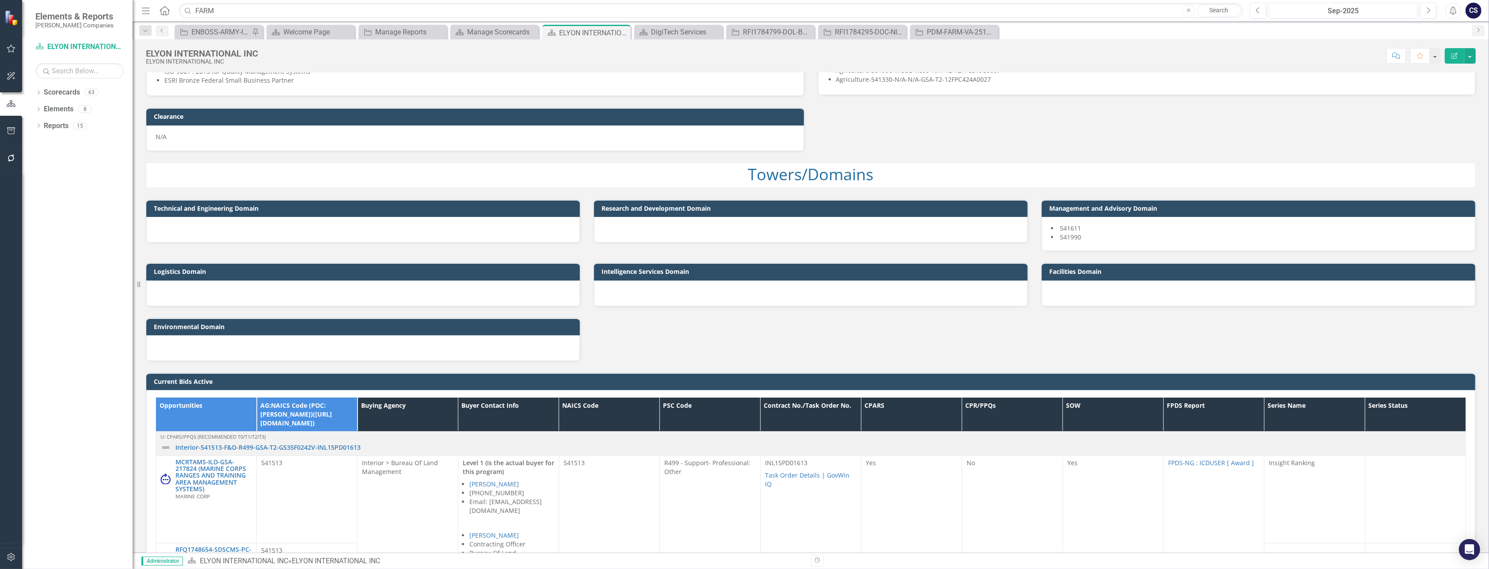
click at [382, 223] on div at bounding box center [362, 230] width 433 height 26
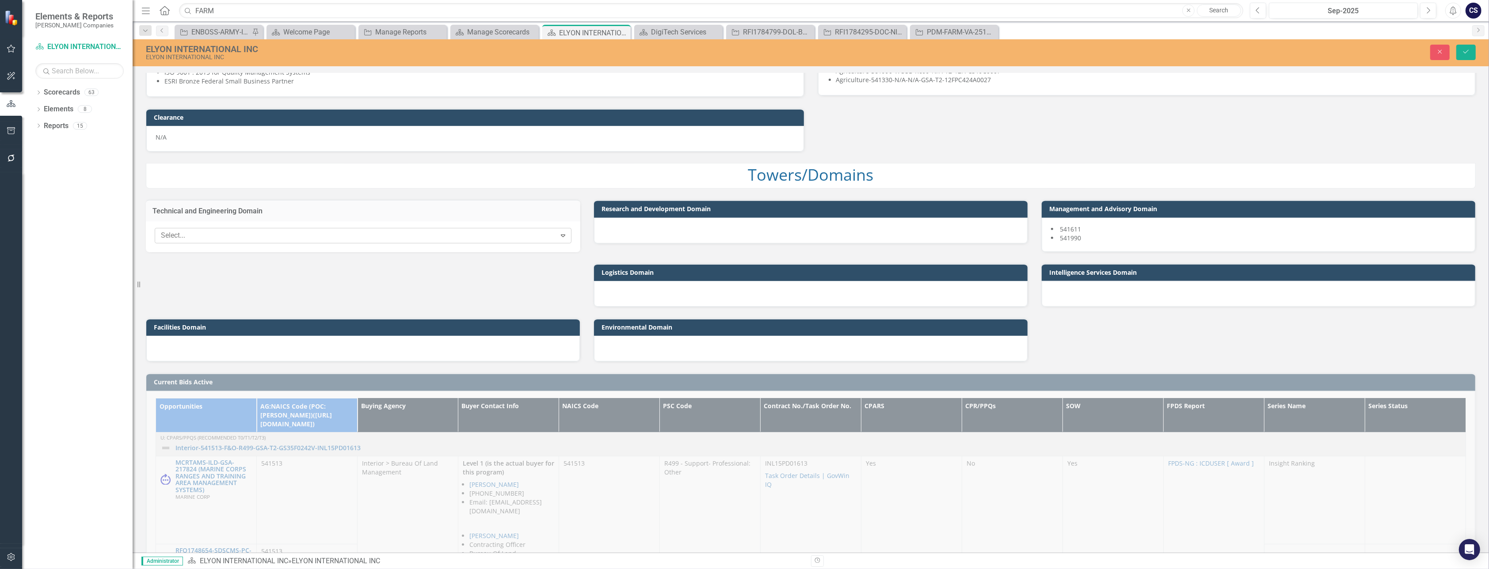
click at [558, 234] on icon "Expand" at bounding box center [562, 235] width 9 height 7
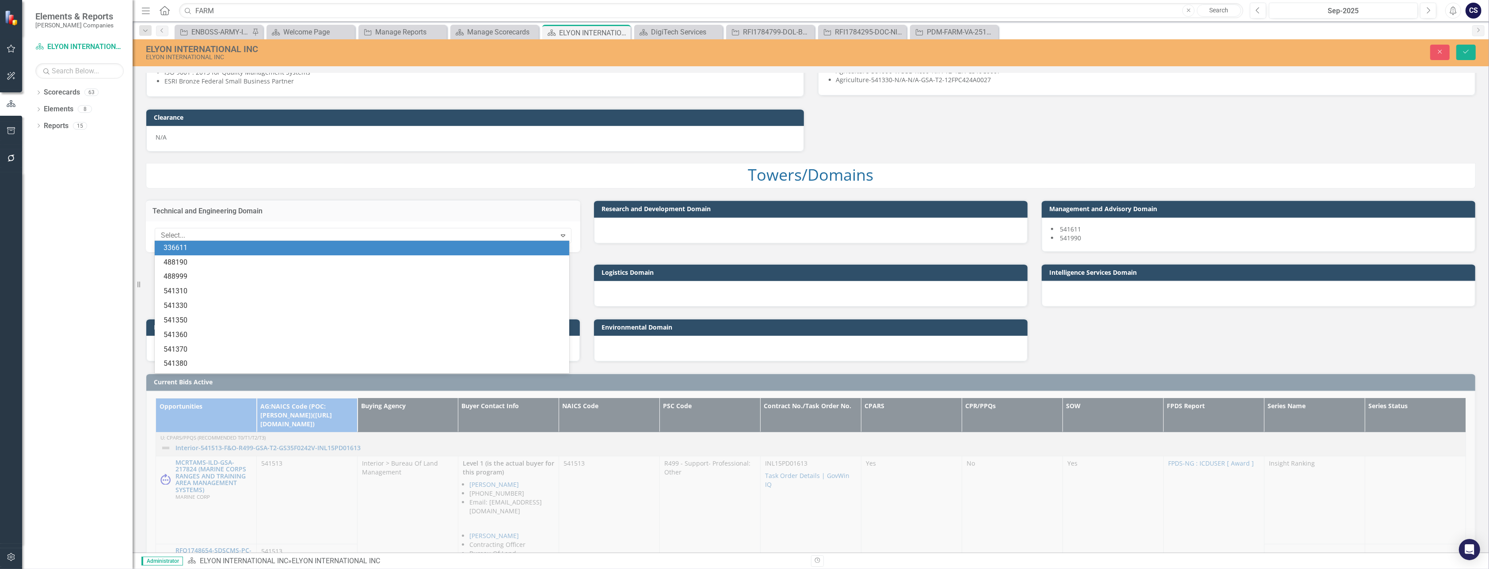
click at [709, 172] on p "Towers/Domains" at bounding box center [810, 174] width 1329 height 23
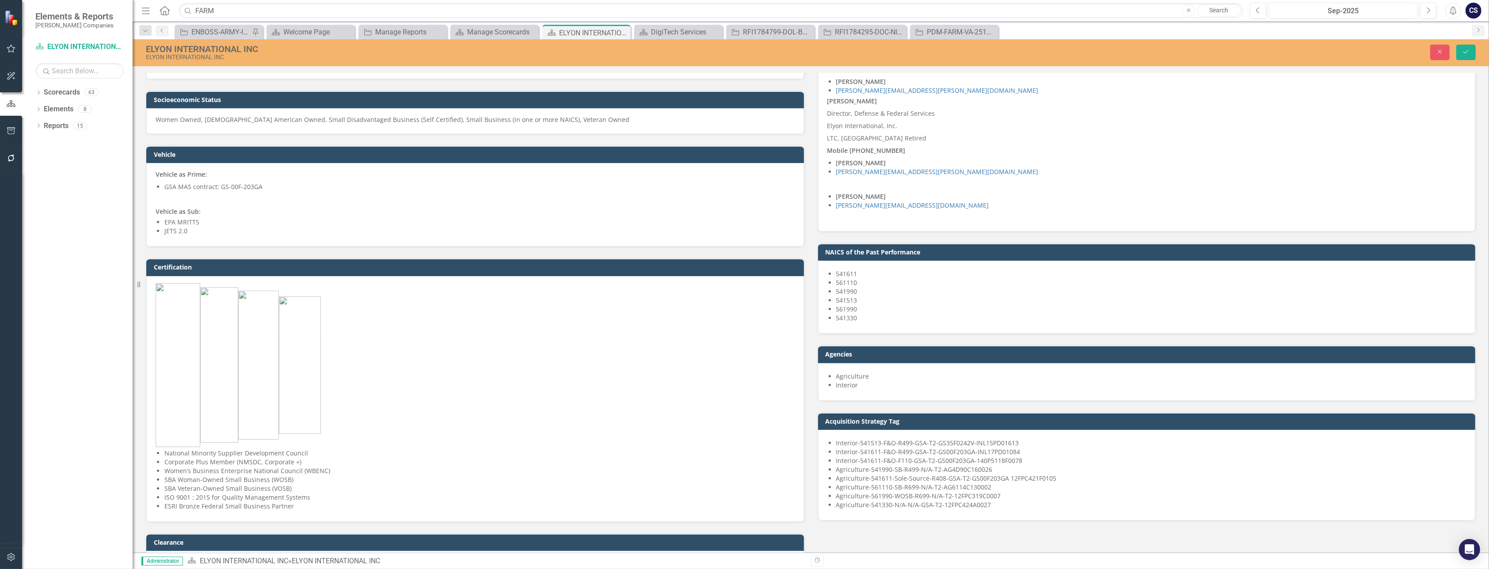
scroll to position [0, 0]
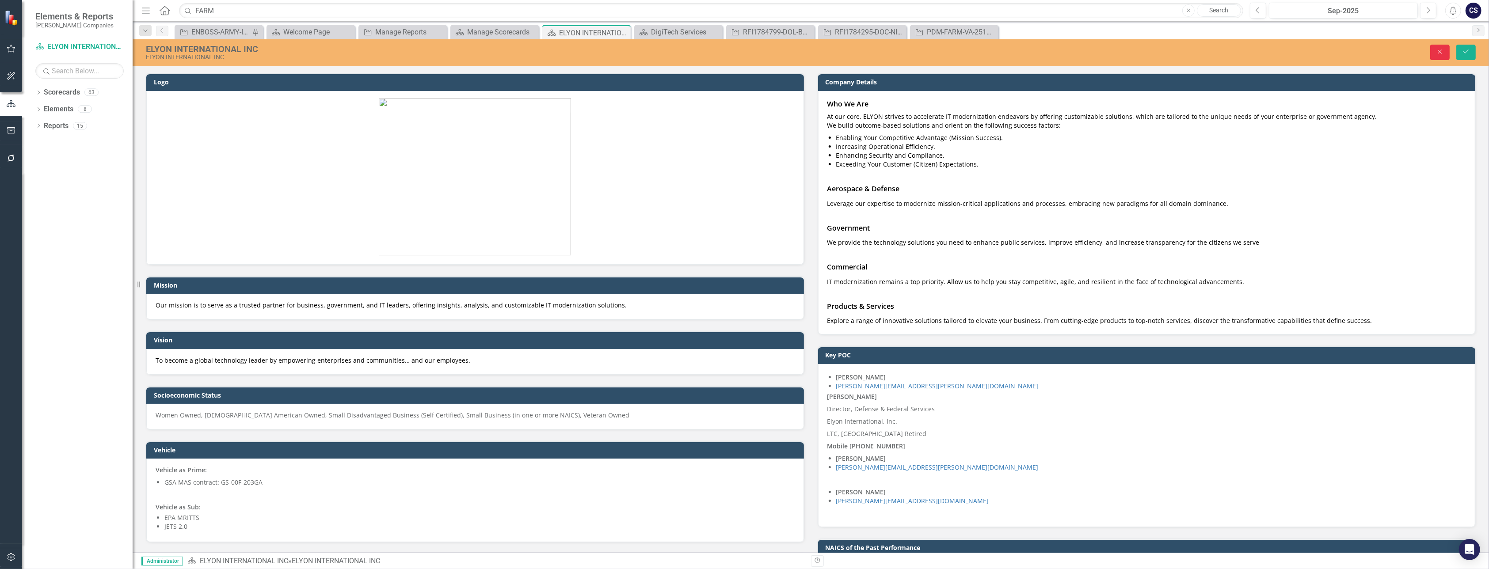
click at [709, 52] on icon "Close" at bounding box center [1440, 52] width 8 height 6
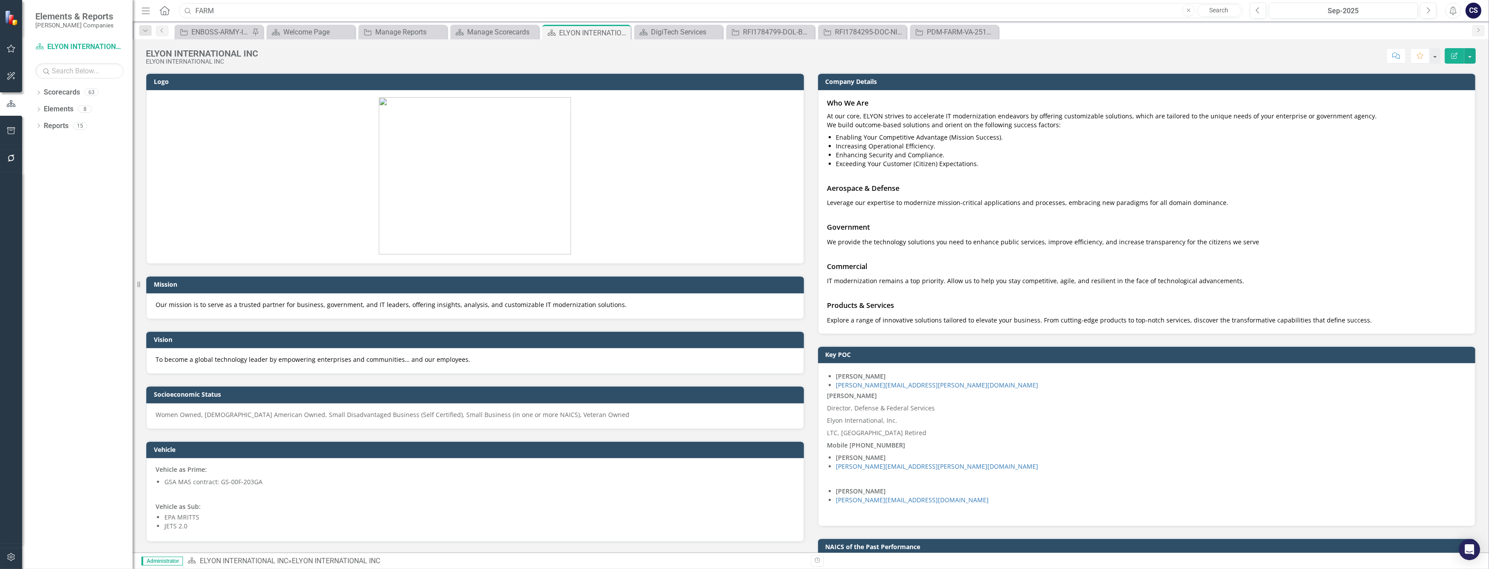
click at [220, 9] on input "FARM" at bounding box center [711, 10] width 1064 height 15
type input "F"
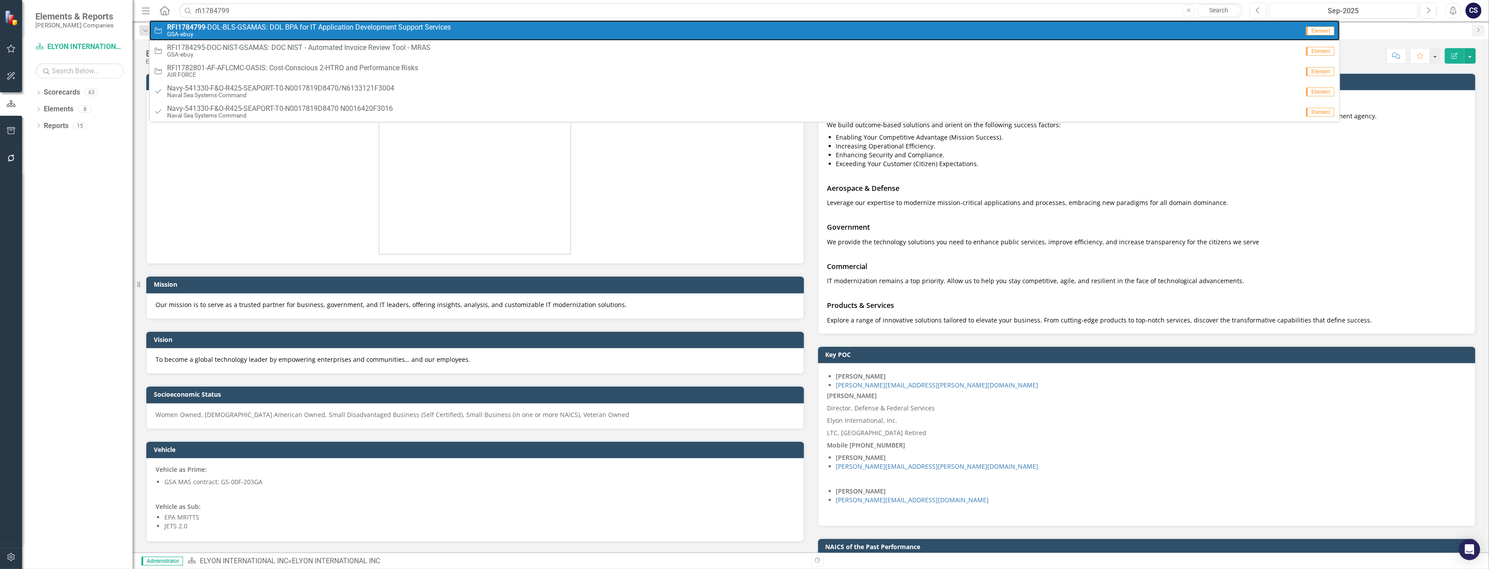
click at [213, 29] on span "RFI1784799 -DOL-BLS-GSAMAS: DOL BPA for IT Application Development Support Serv…" at bounding box center [309, 27] width 284 height 8
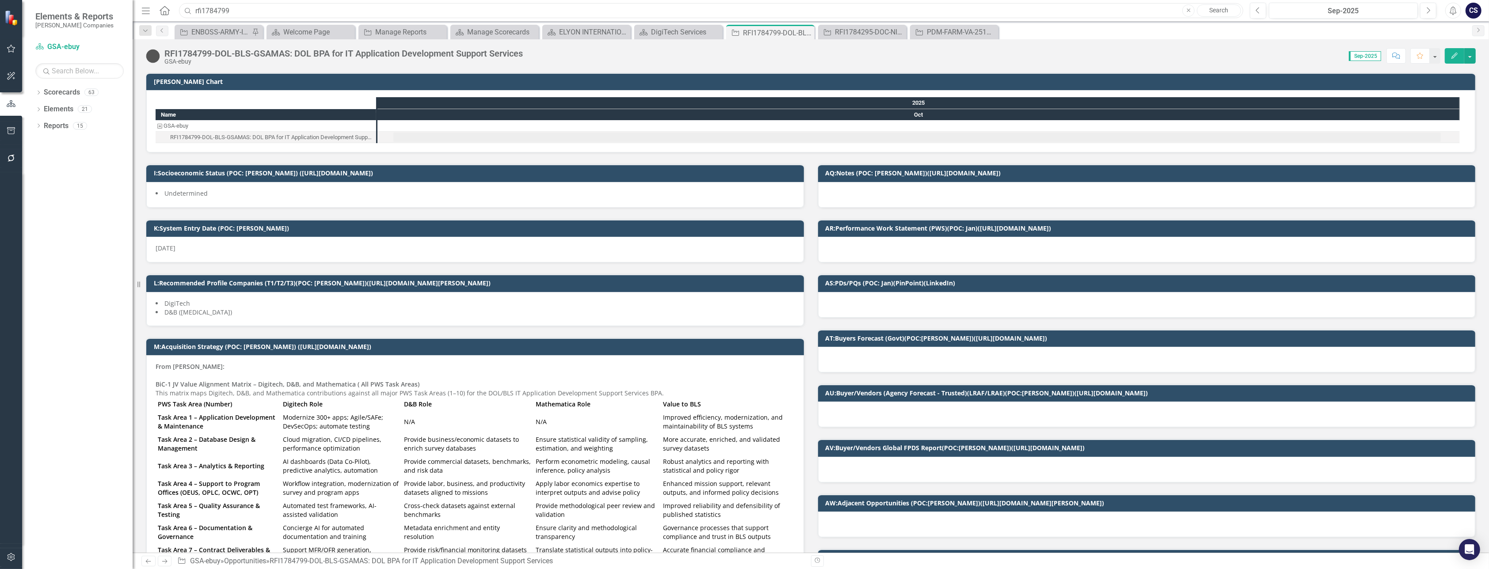
click at [231, 7] on input "rfi1784799" at bounding box center [711, 10] width 1064 height 15
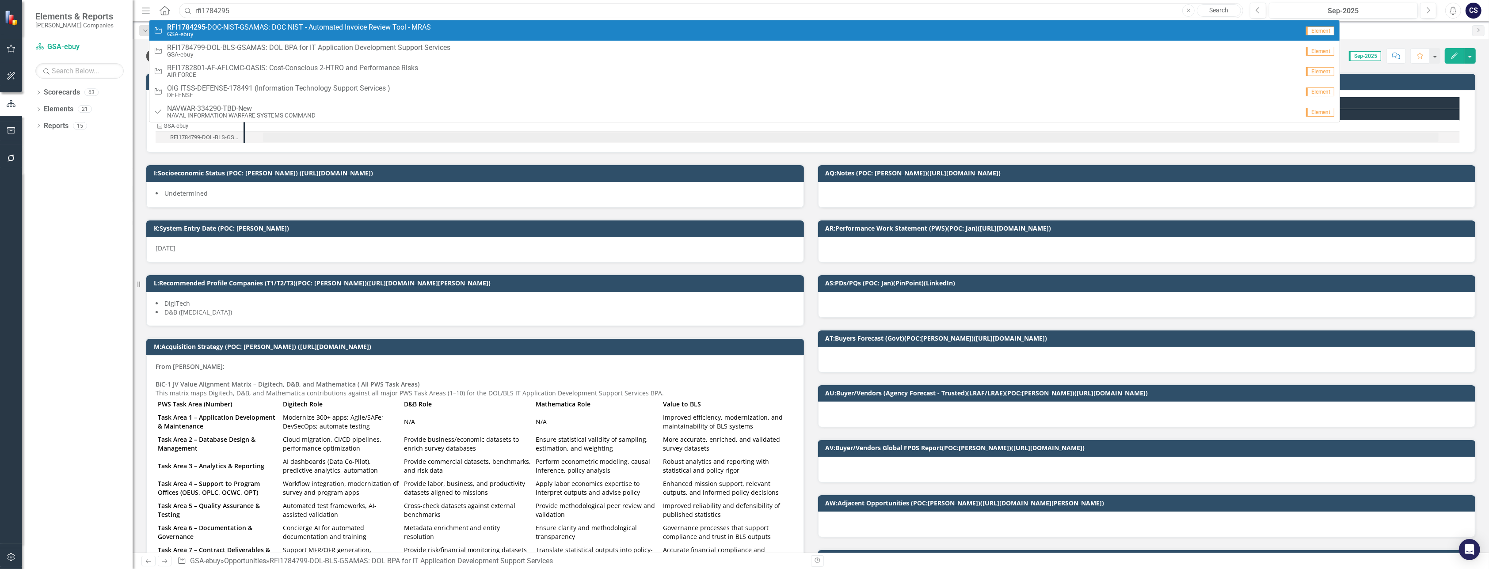
type input "rfi1784295"
click at [233, 32] on small "GSA-ebuy" at bounding box center [299, 34] width 264 height 7
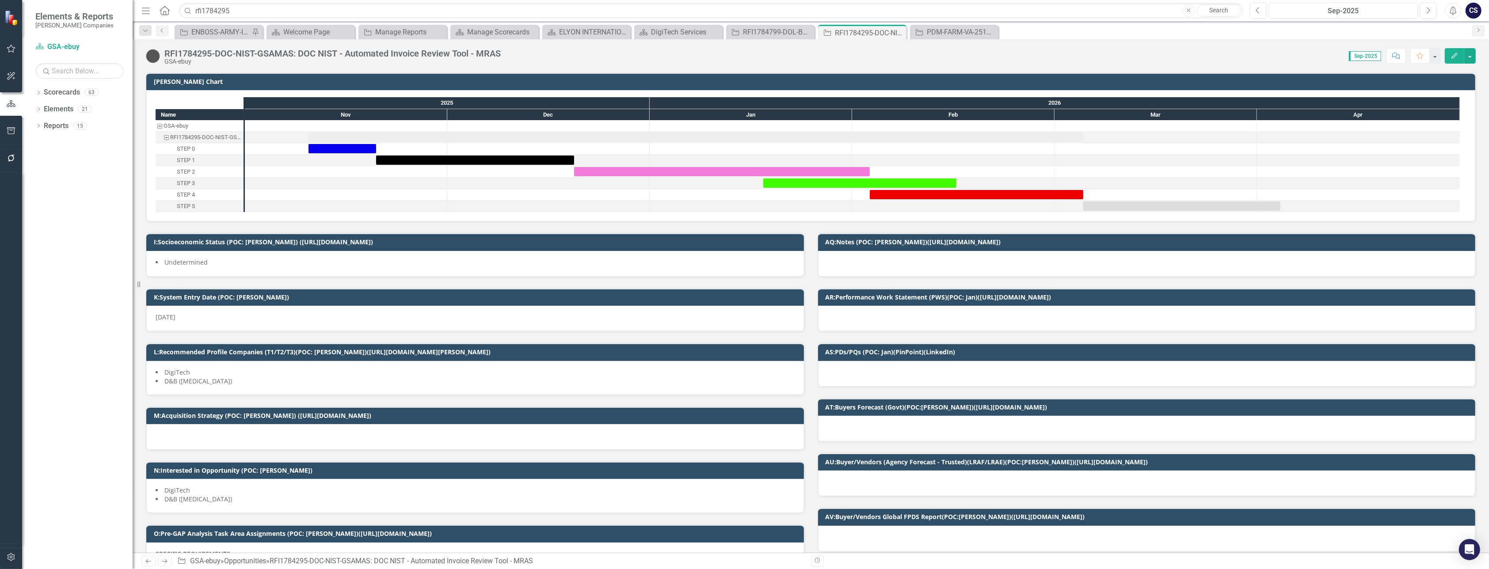
click at [315, 251] on div "Undetermined" at bounding box center [474, 264] width 657 height 26
click at [709, 57] on icon "Comment" at bounding box center [1396, 56] width 8 height 6
